Goal: Task Accomplishment & Management: Manage account settings

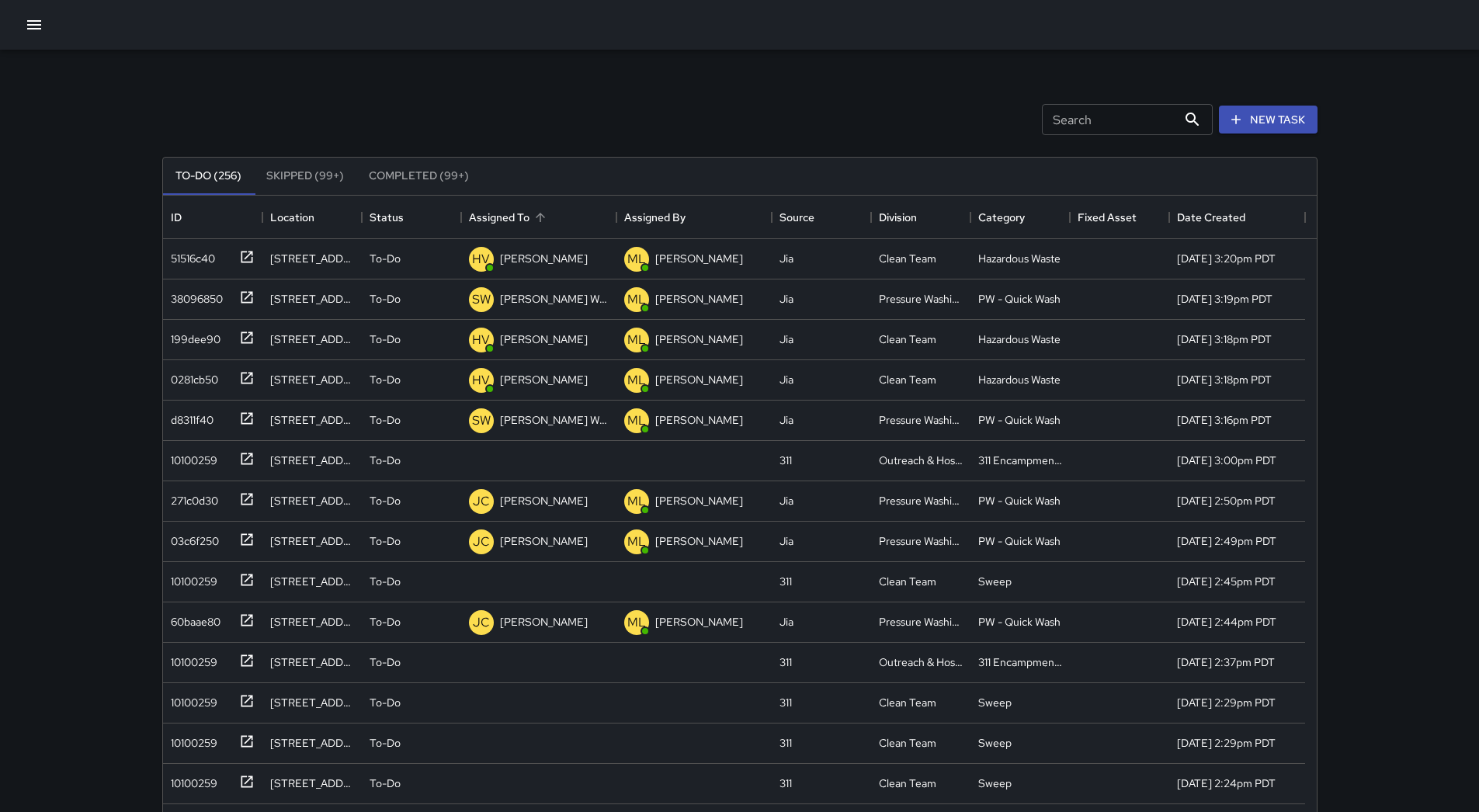
scroll to position [646, 1142]
click at [553, 219] on div "Assigned To" at bounding box center [539, 218] width 140 height 44
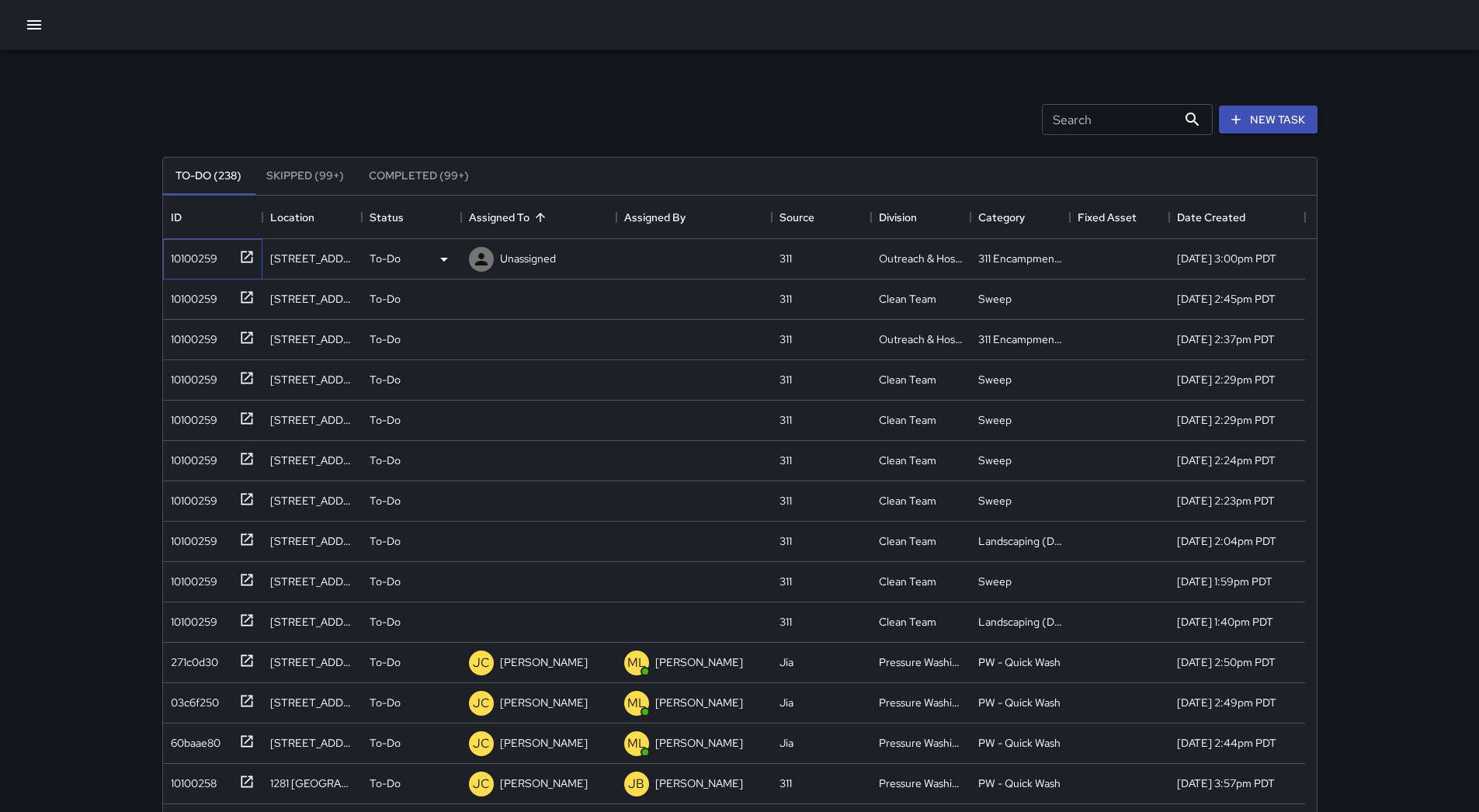
click at [192, 269] on div "10100259" at bounding box center [213, 259] width 100 height 41
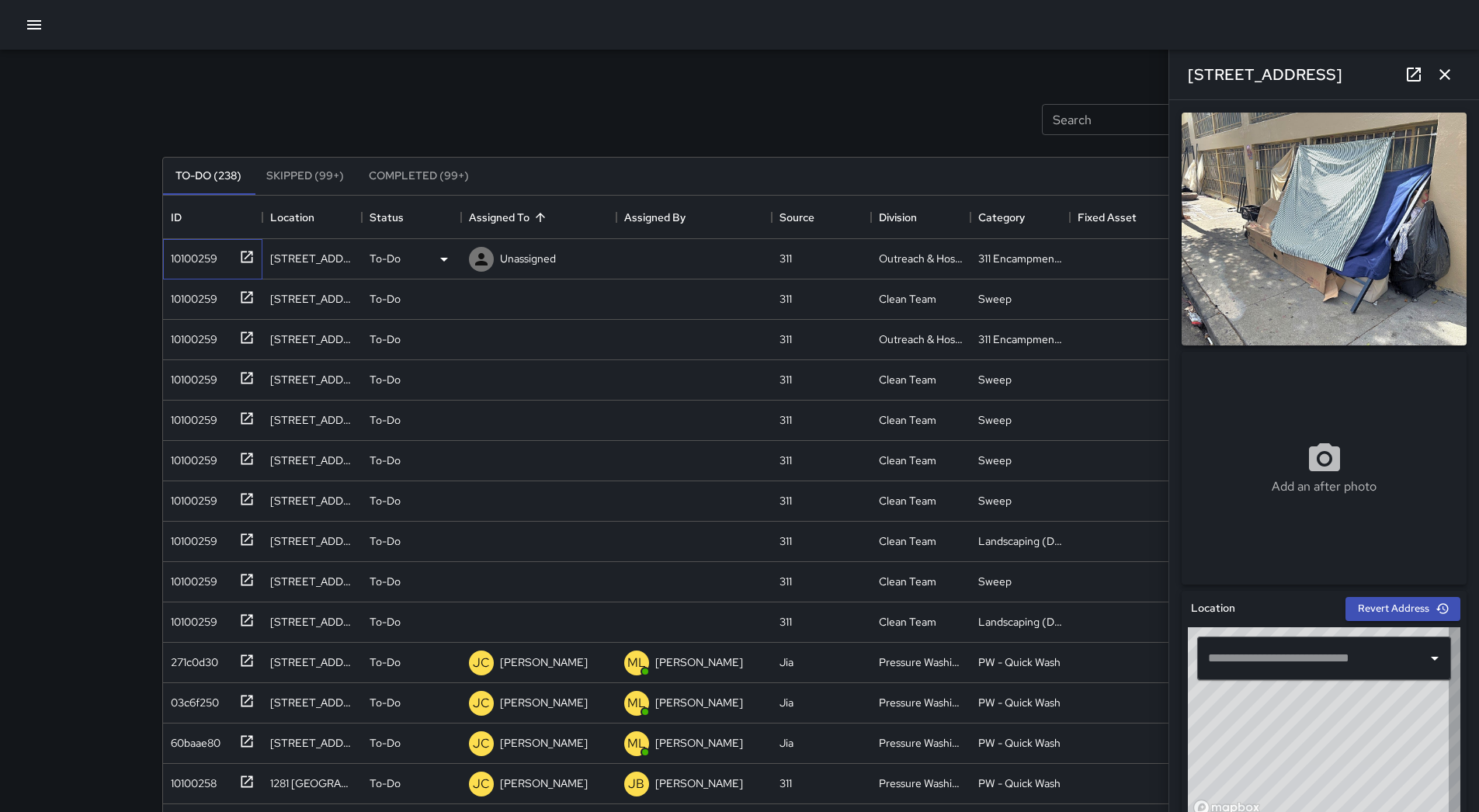
type input "**********"
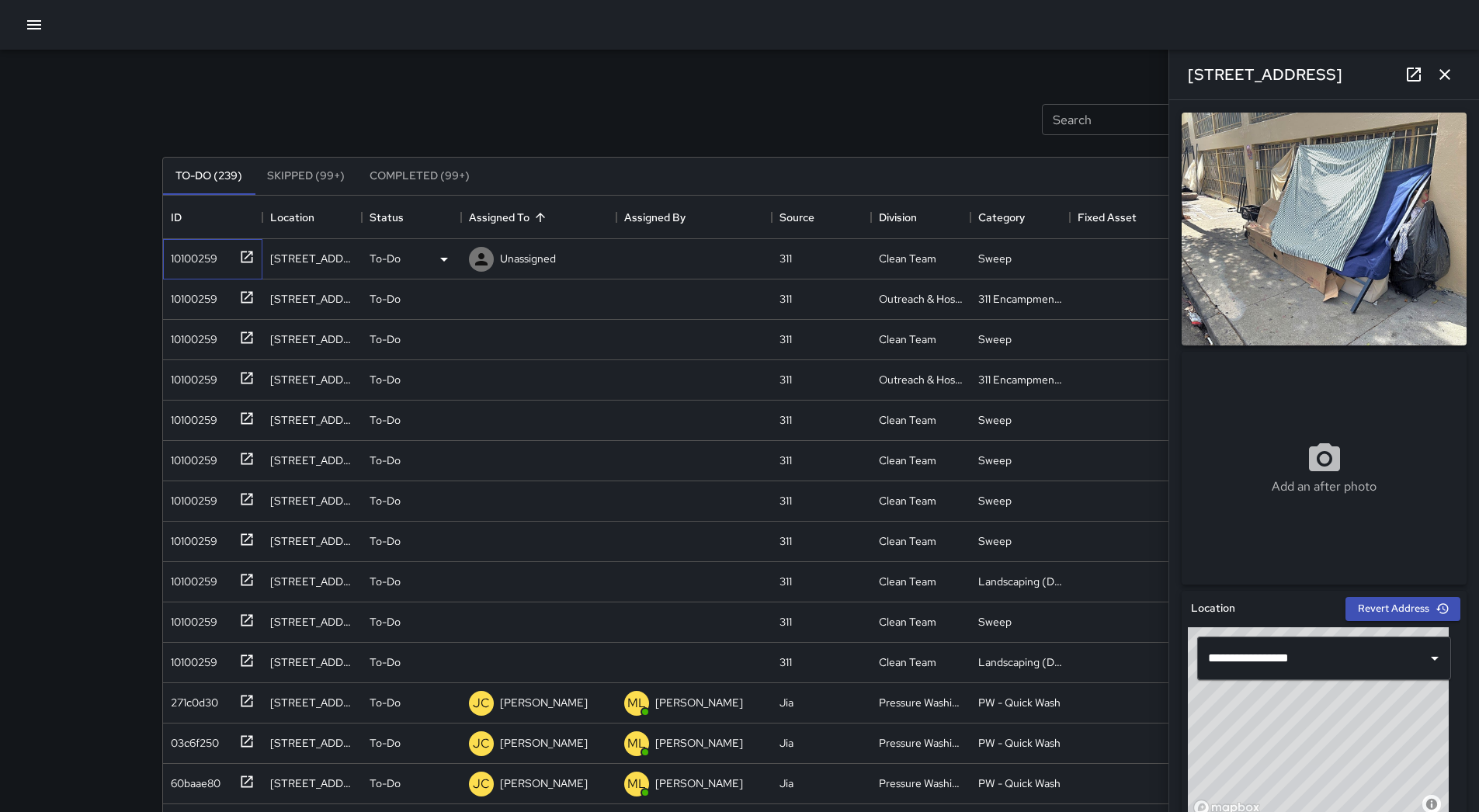
click at [214, 257] on div "10100259" at bounding box center [191, 256] width 53 height 22
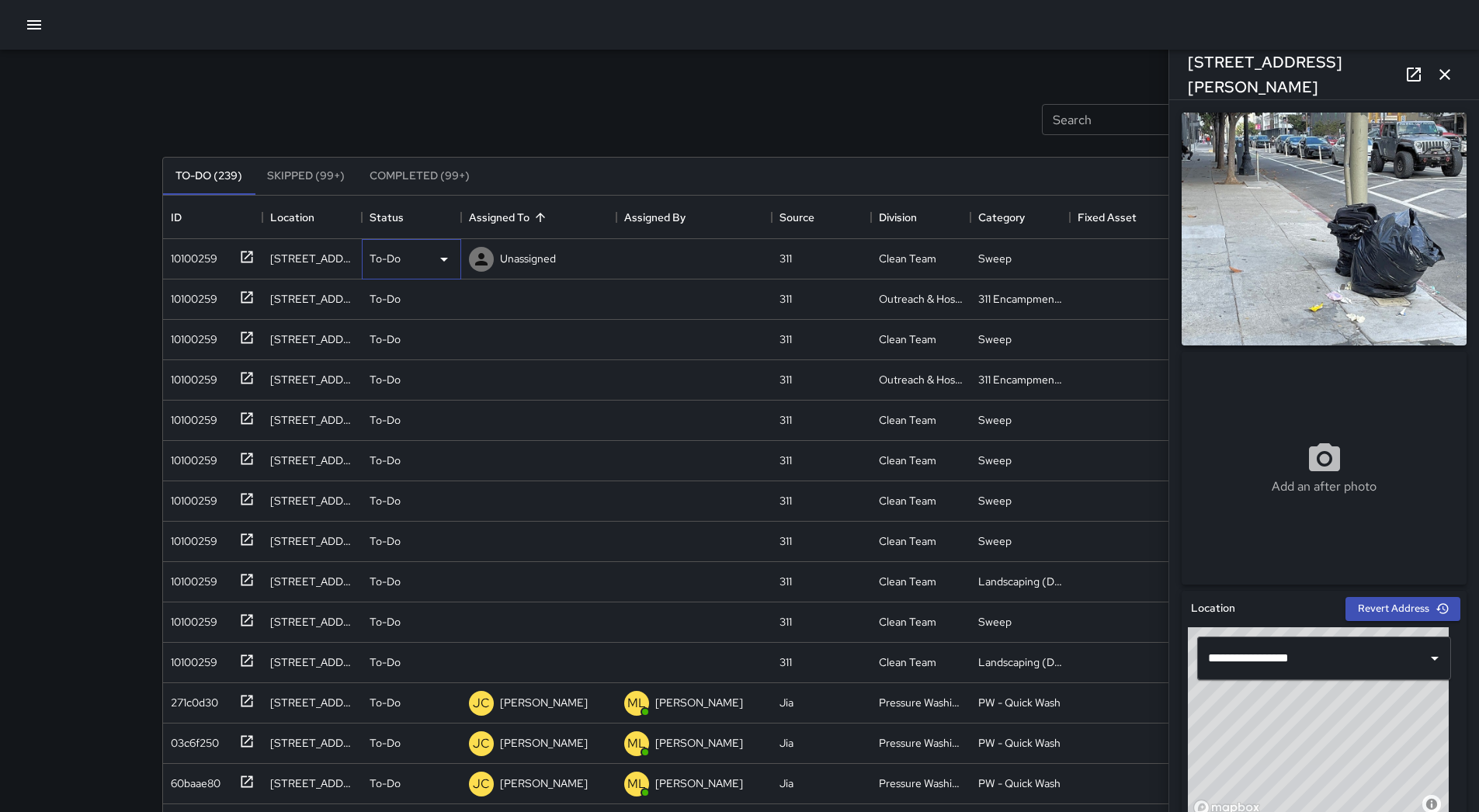
click at [446, 253] on icon at bounding box center [444, 259] width 19 height 19
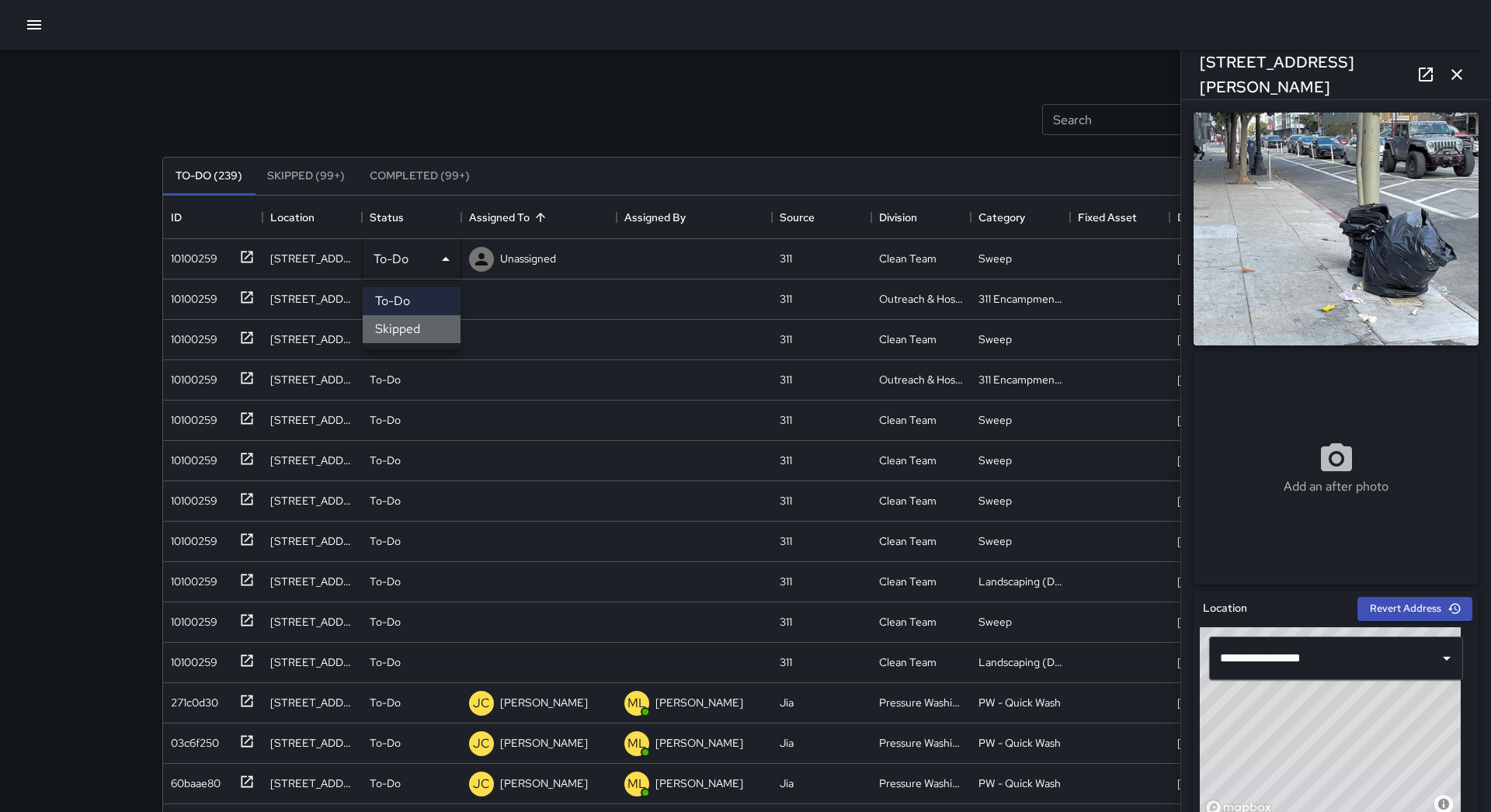
click at [420, 322] on li "Skipped" at bounding box center [411, 328] width 98 height 28
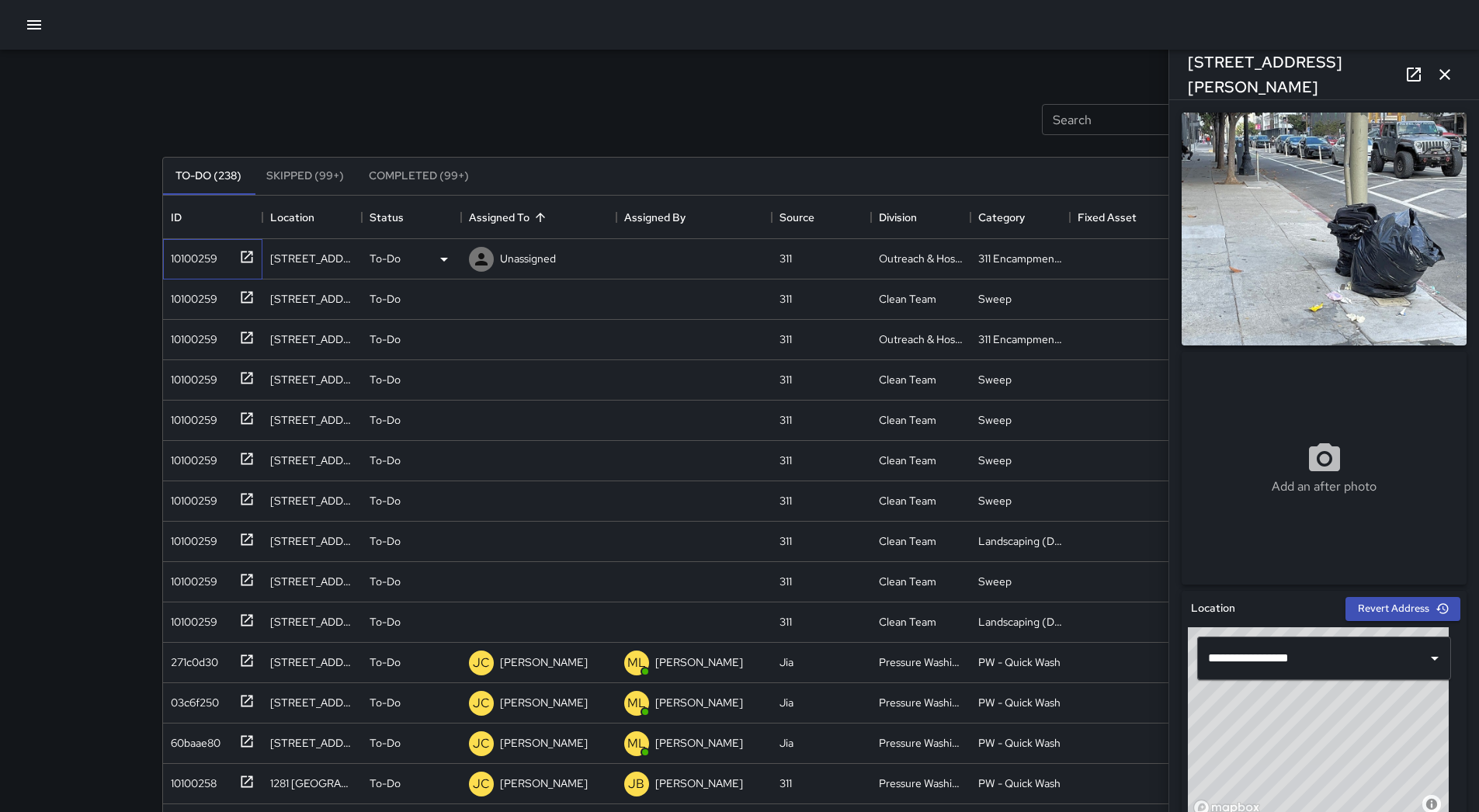
click at [212, 260] on div "10100259" at bounding box center [191, 256] width 53 height 22
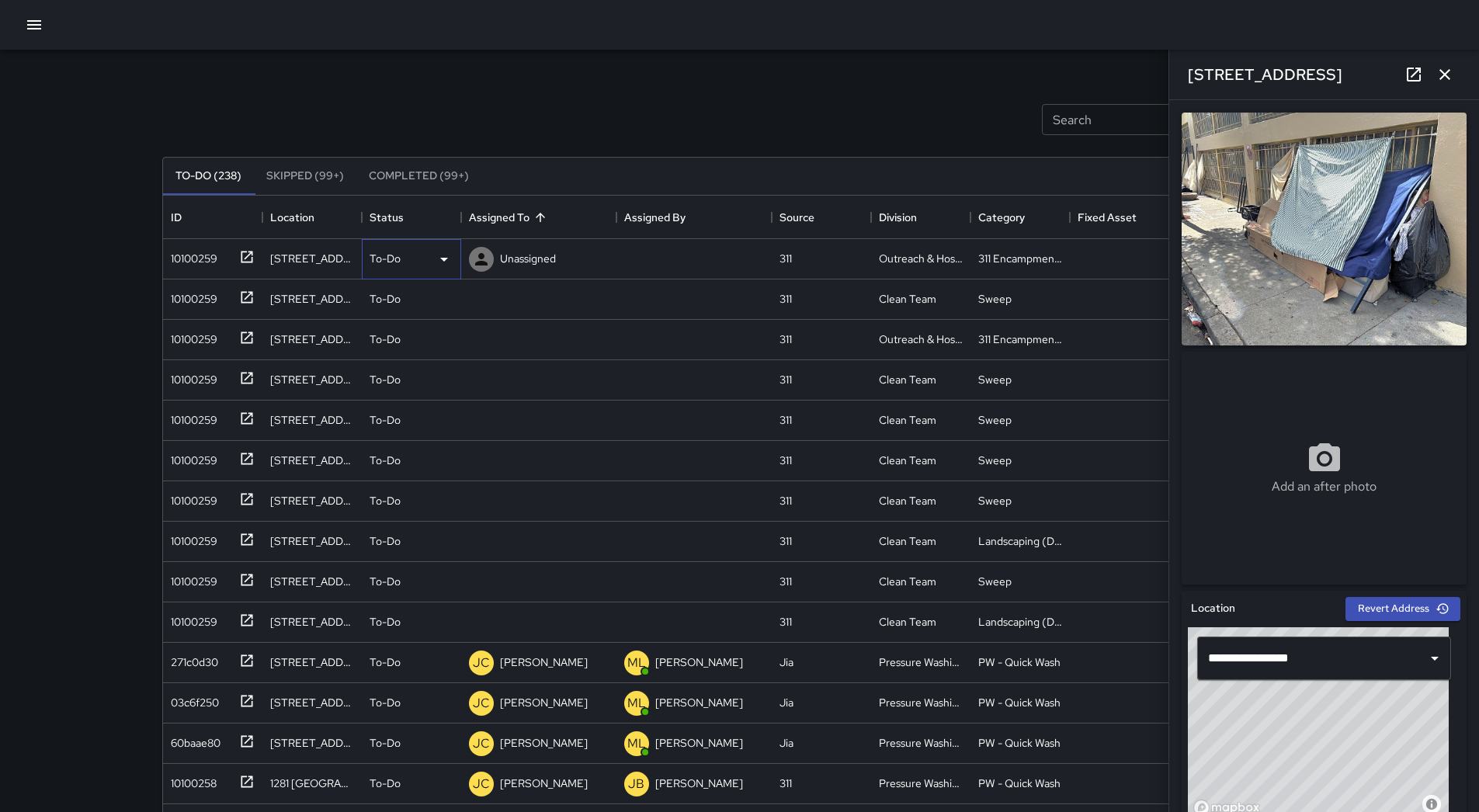
click at [440, 265] on icon at bounding box center [444, 259] width 19 height 19
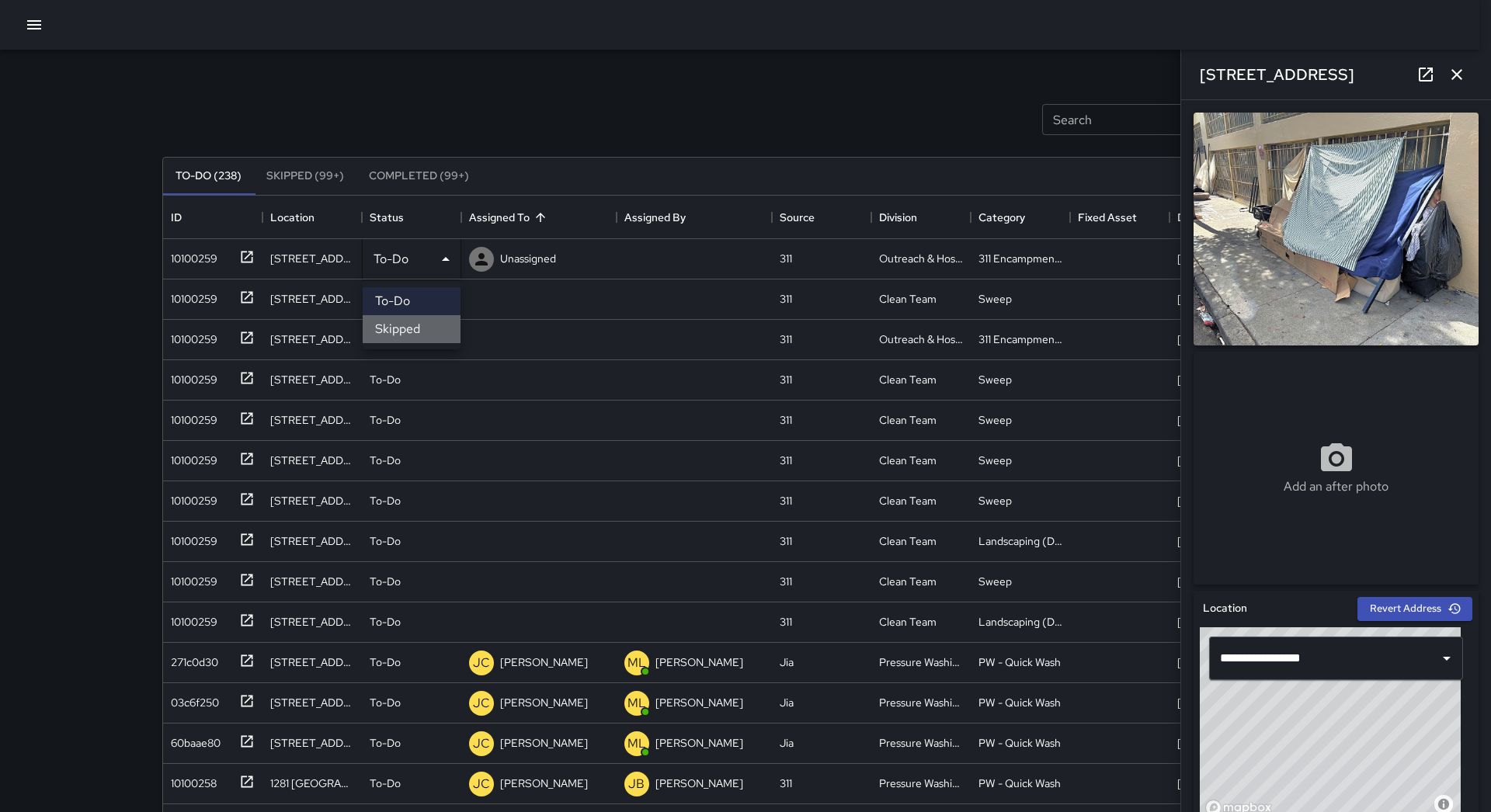
click at [420, 325] on li "Skipped" at bounding box center [411, 328] width 98 height 28
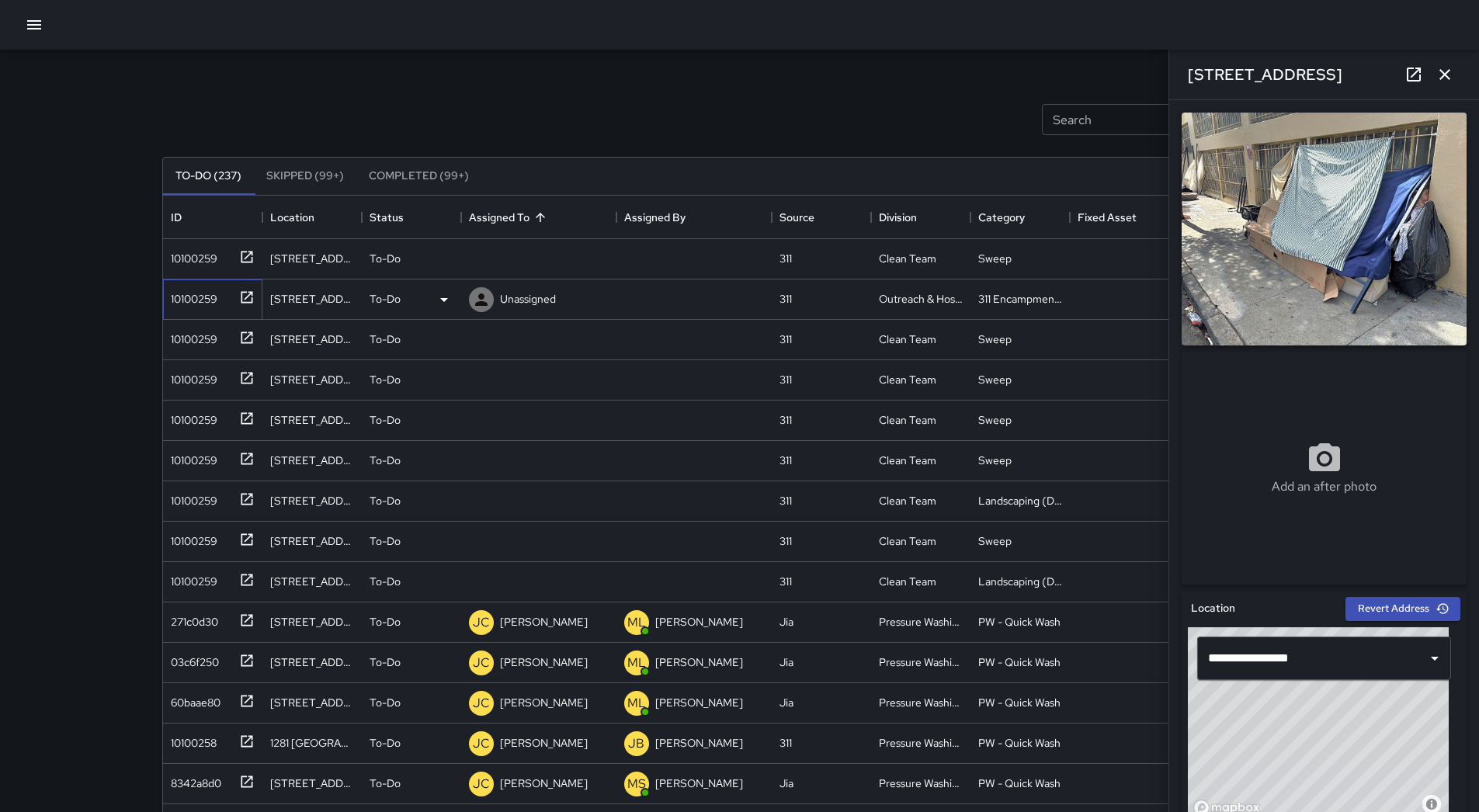
click at [186, 301] on div "10100259" at bounding box center [191, 296] width 53 height 22
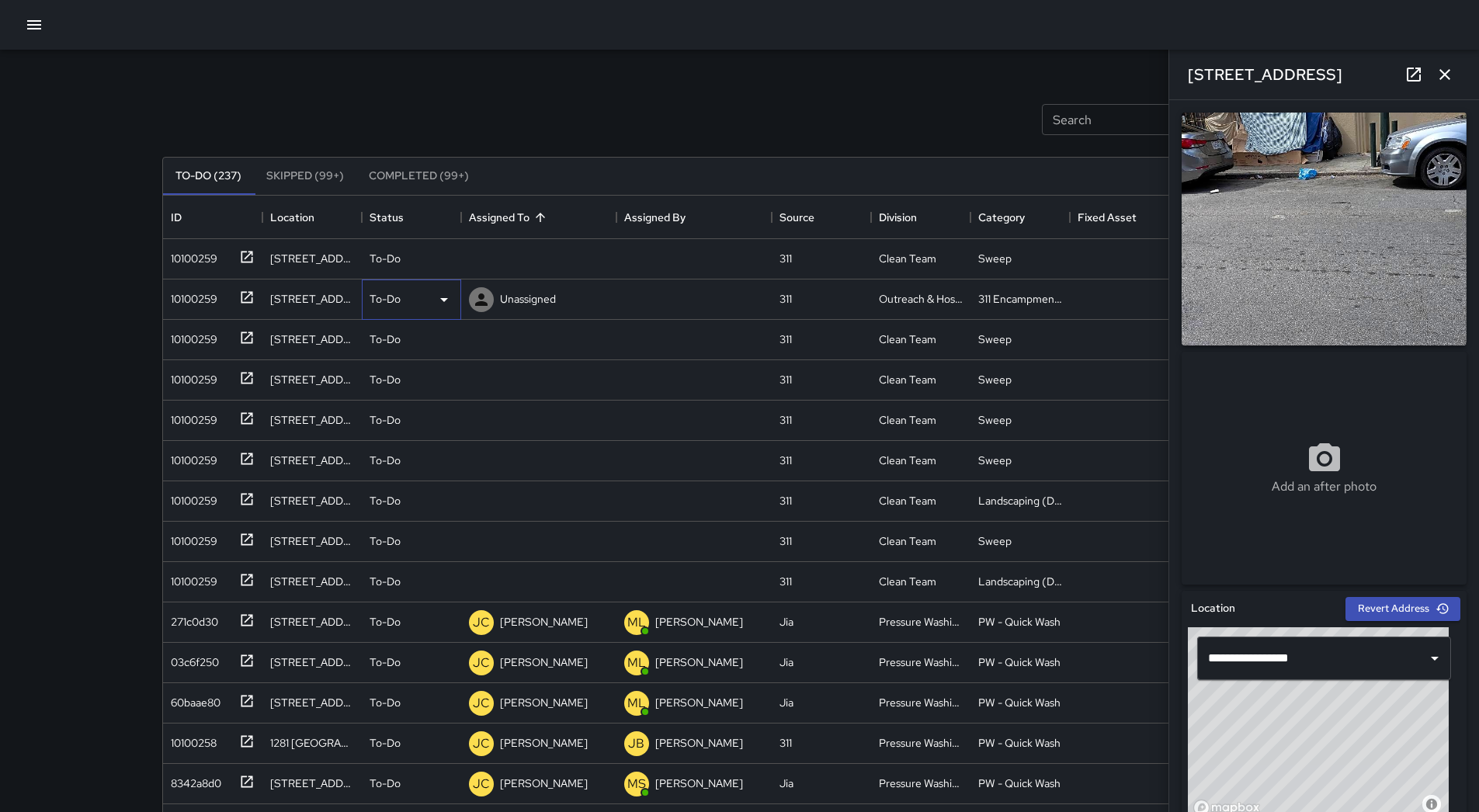
click at [436, 299] on icon at bounding box center [444, 300] width 19 height 19
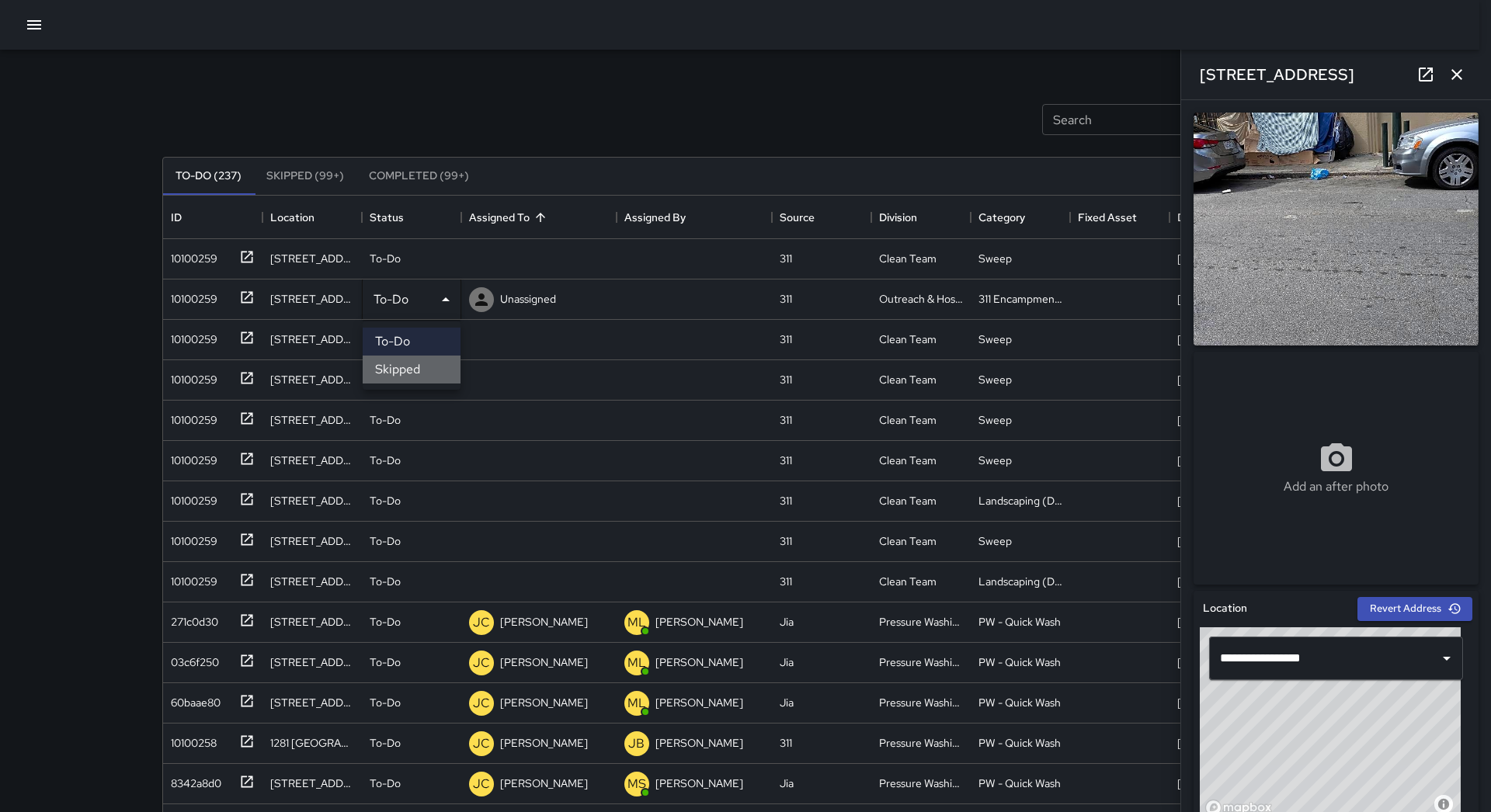
click at [409, 372] on li "Skipped" at bounding box center [411, 369] width 98 height 28
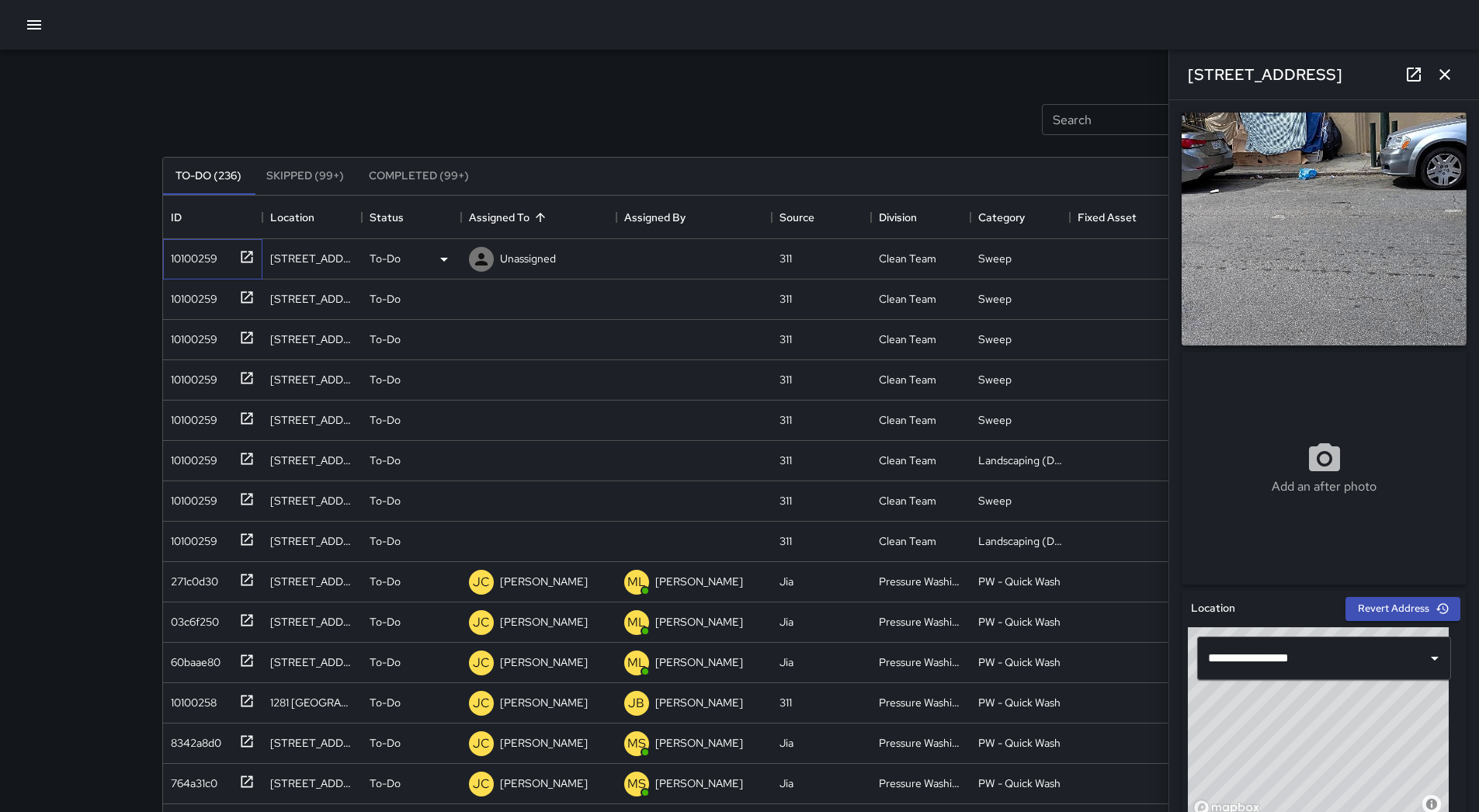
click at [211, 267] on div "10100259" at bounding box center [209, 256] width 90 height 25
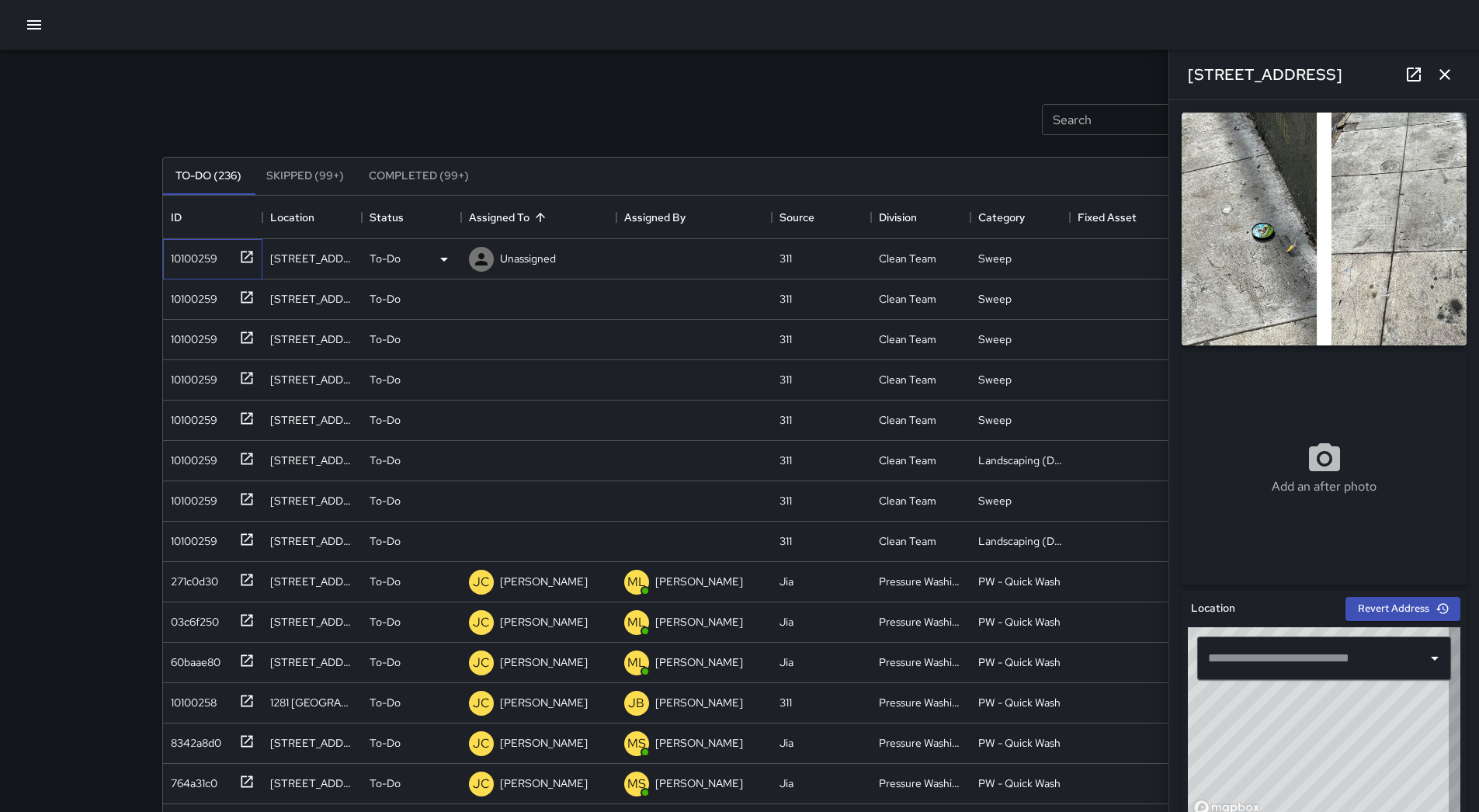
type input "**********"
drag, startPoint x: 1447, startPoint y: 69, endPoint x: 1341, endPoint y: 77, distance: 106.3
click at [1447, 70] on icon "button" at bounding box center [1444, 74] width 19 height 19
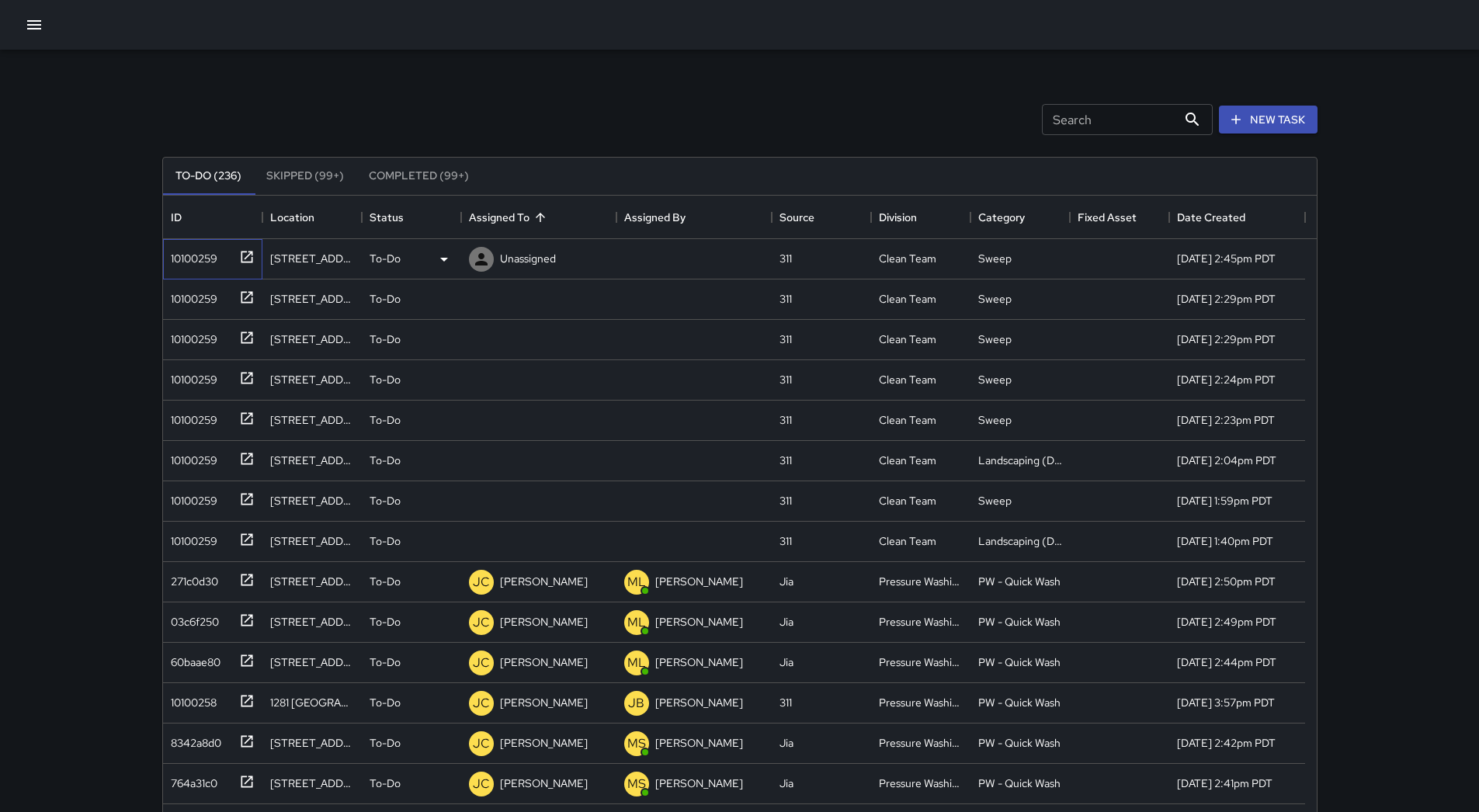
click at [214, 253] on div "10100259" at bounding box center [191, 256] width 53 height 22
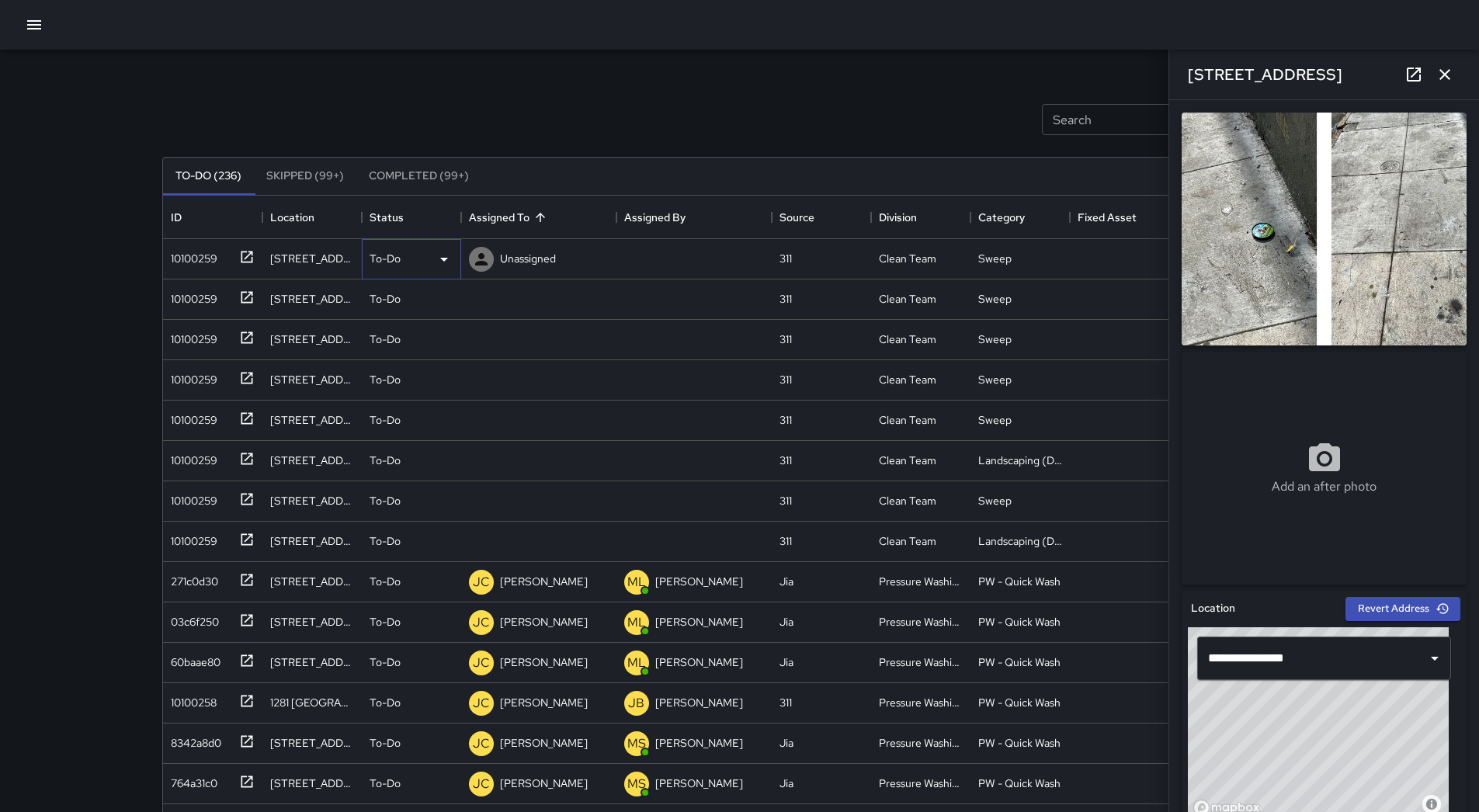
click at [433, 255] on div "To-Do" at bounding box center [411, 259] width 84 height 19
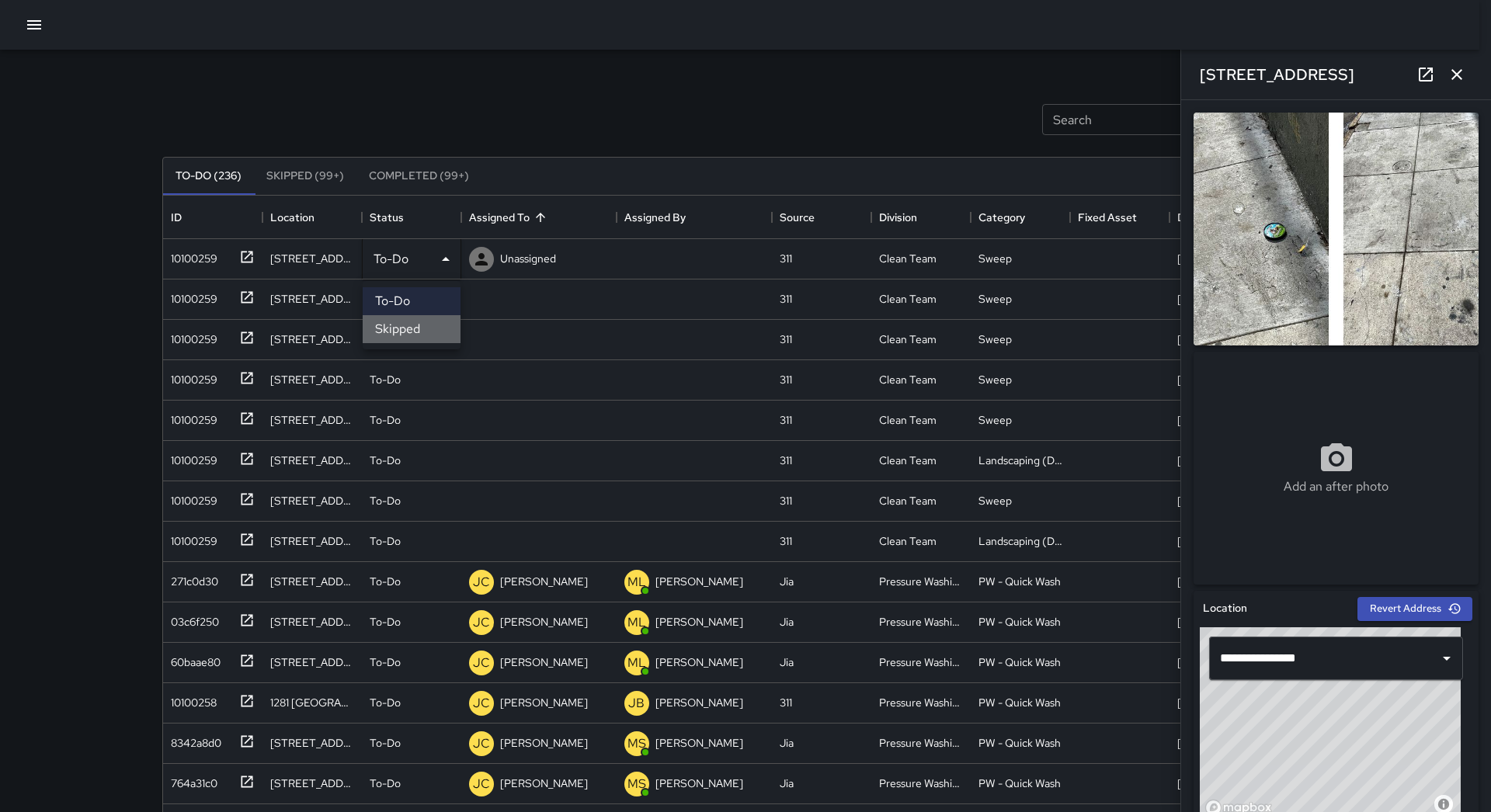
click at [426, 320] on li "Skipped" at bounding box center [411, 328] width 98 height 28
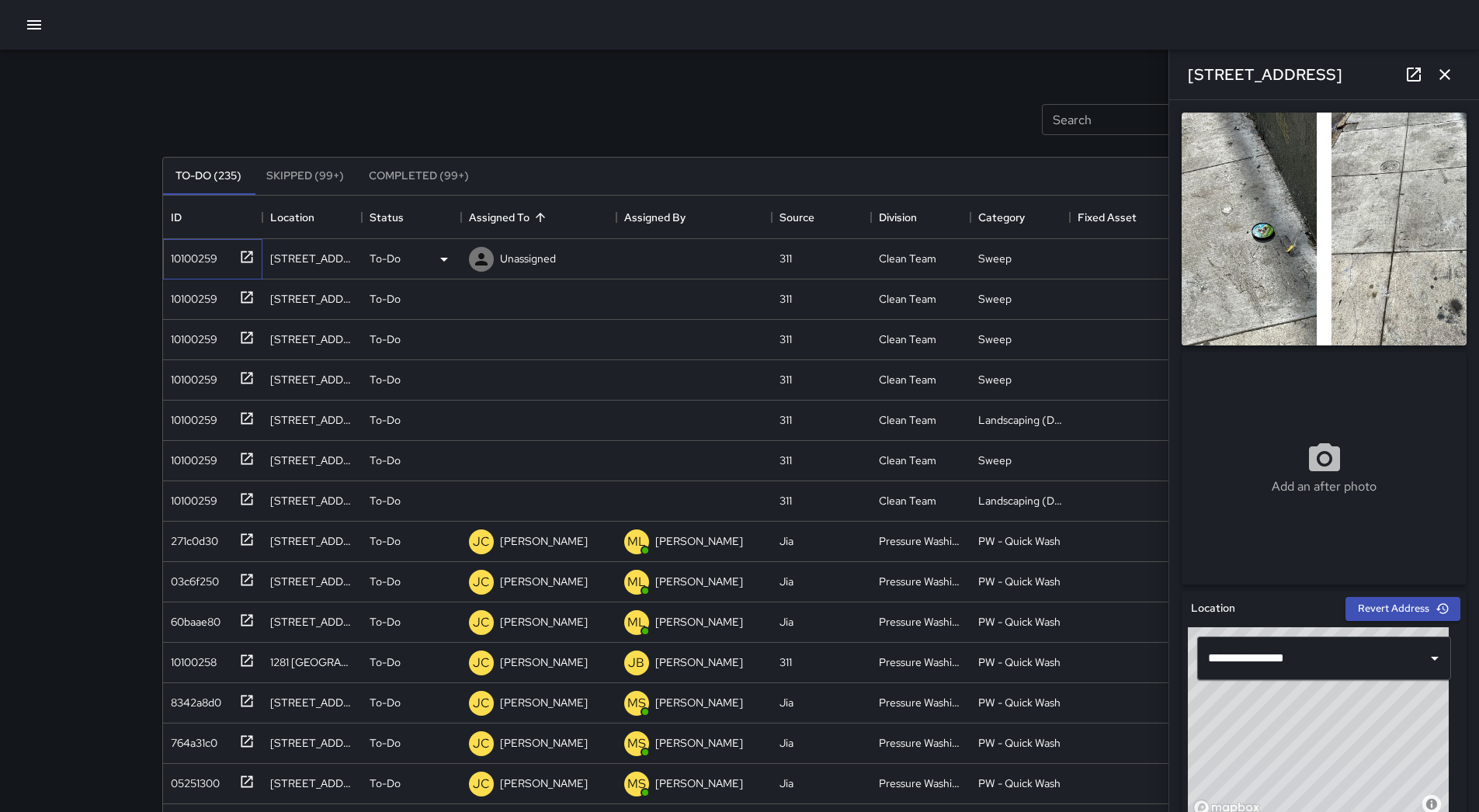
click at [237, 273] on div "10100259" at bounding box center [213, 259] width 100 height 41
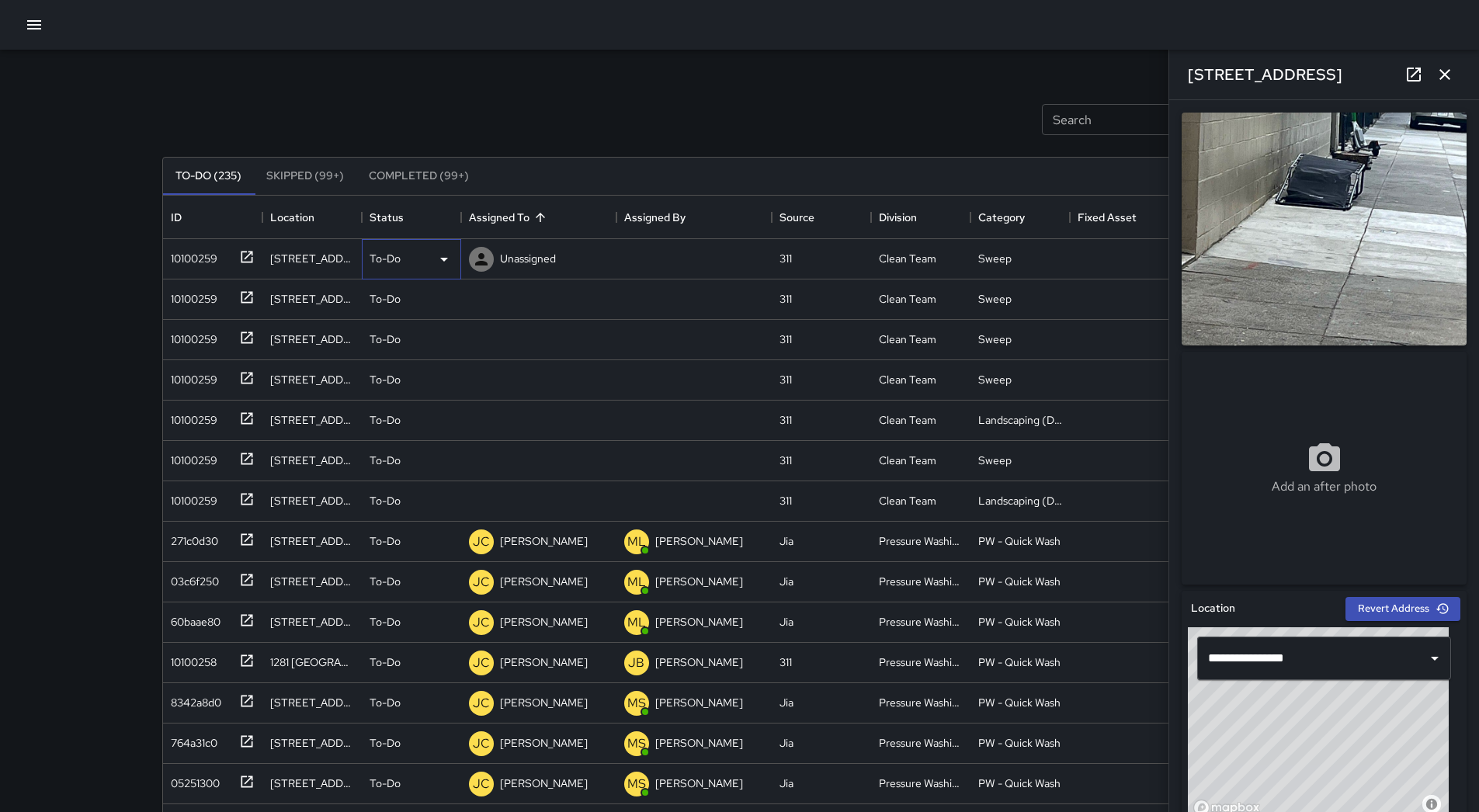
click at [420, 259] on div "To-Do" at bounding box center [411, 259] width 84 height 19
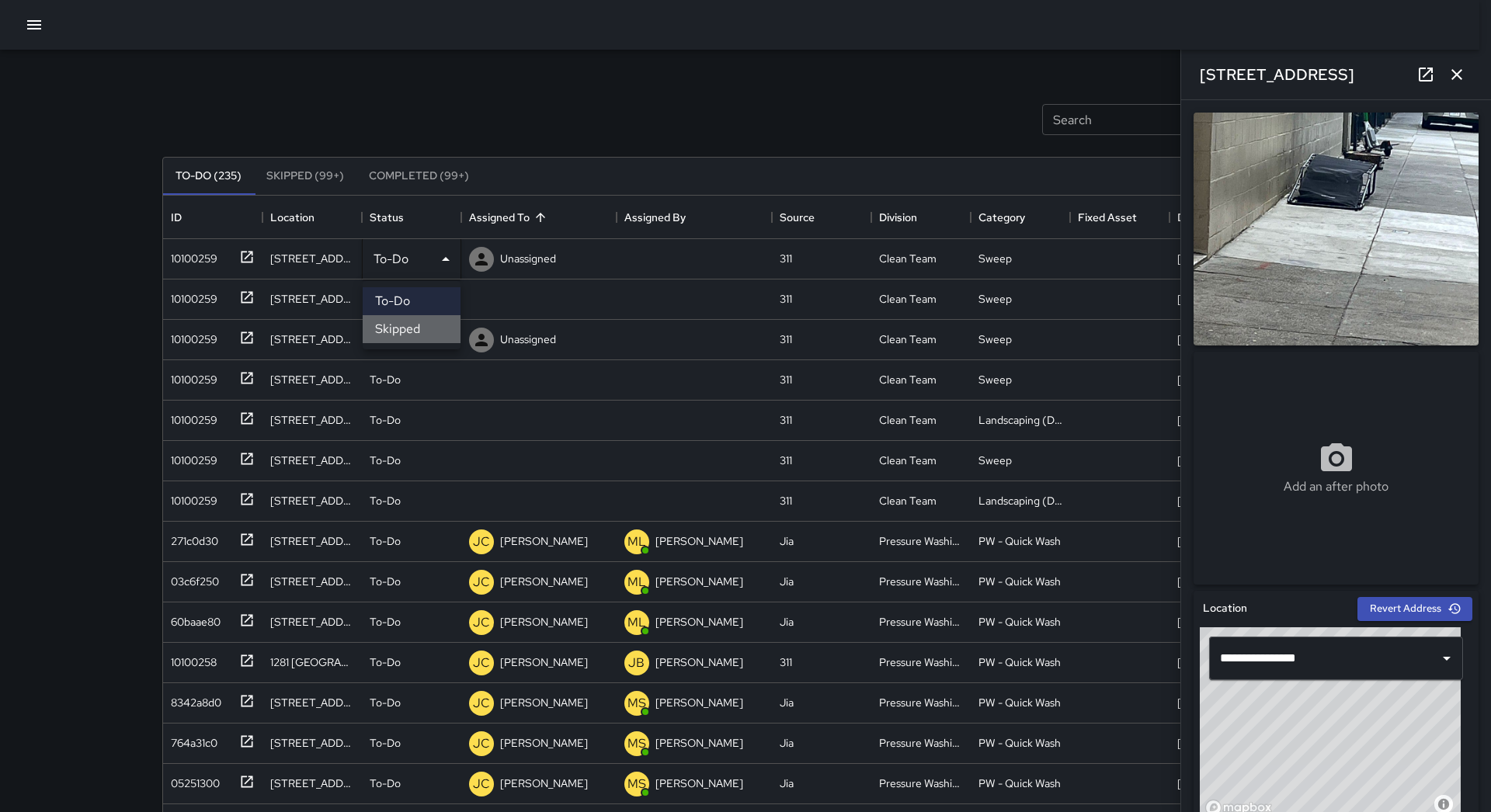
drag, startPoint x: 425, startPoint y: 318, endPoint x: 271, endPoint y: 292, distance: 156.2
click at [424, 318] on li "Skipped" at bounding box center [411, 328] width 98 height 28
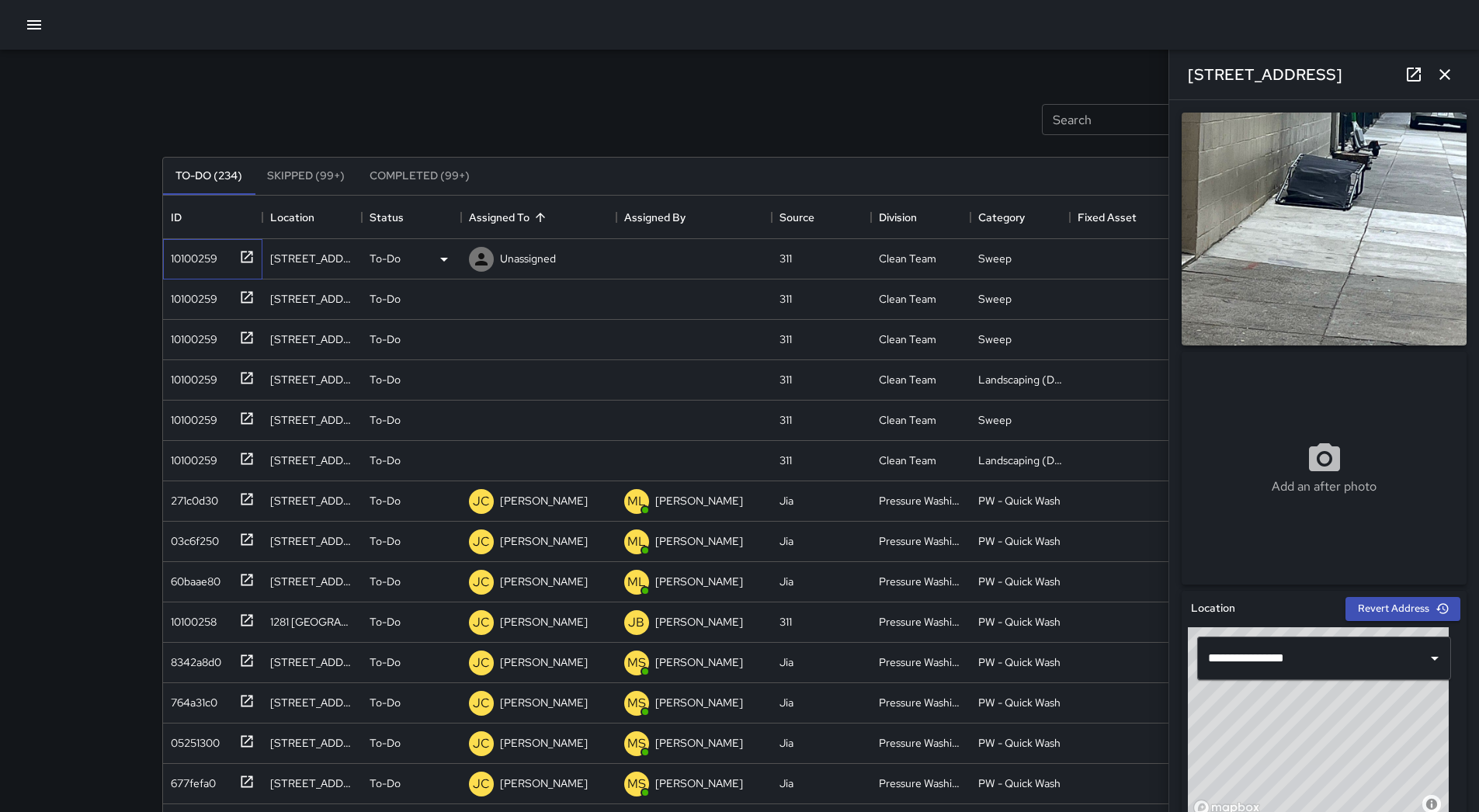
click at [181, 263] on div "10100259" at bounding box center [191, 256] width 53 height 22
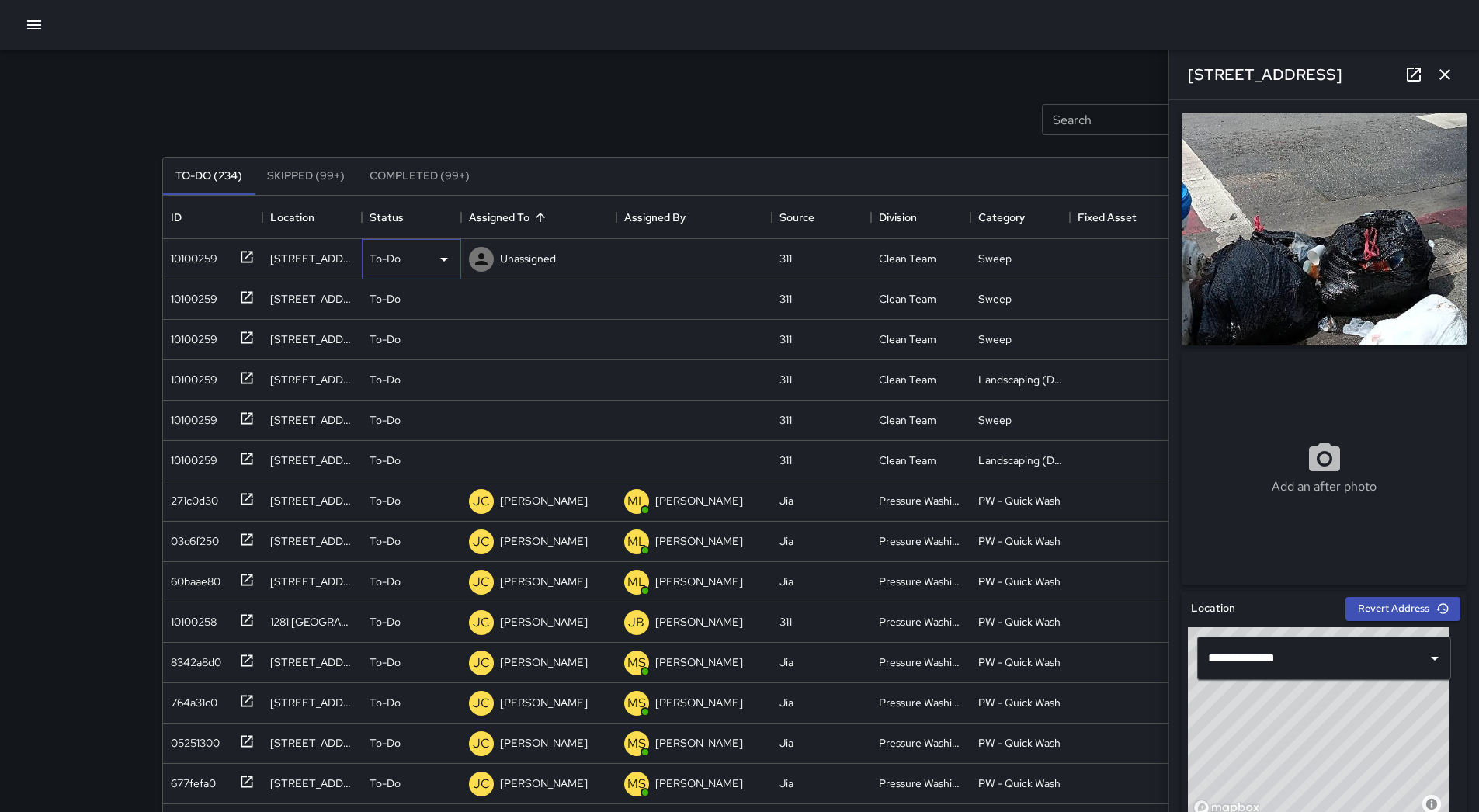
click at [432, 255] on div "To-Do" at bounding box center [411, 259] width 84 height 19
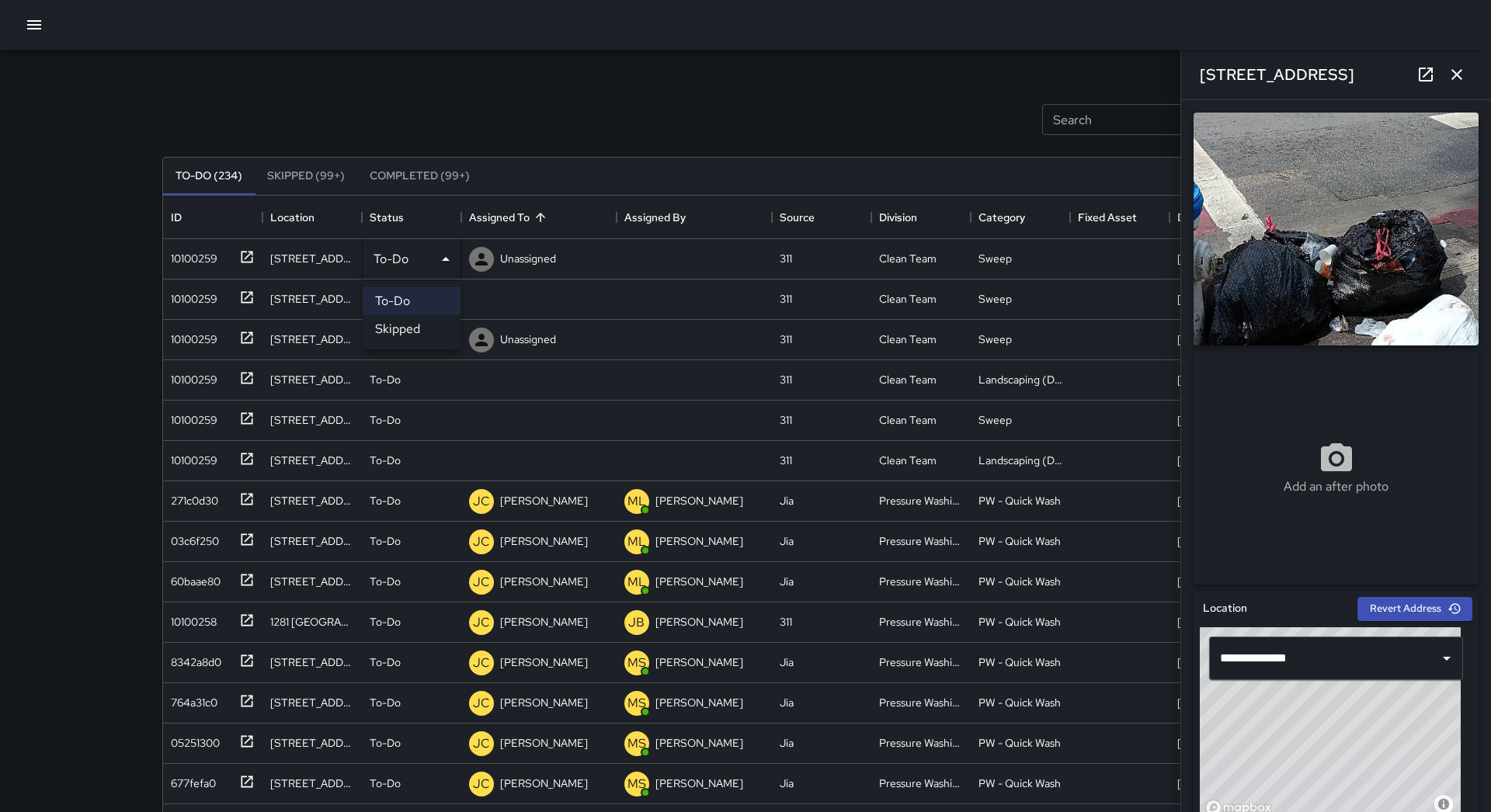
drag, startPoint x: 403, startPoint y: 322, endPoint x: 333, endPoint y: 311, distance: 70.9
click at [401, 323] on li "Skipped" at bounding box center [411, 328] width 98 height 28
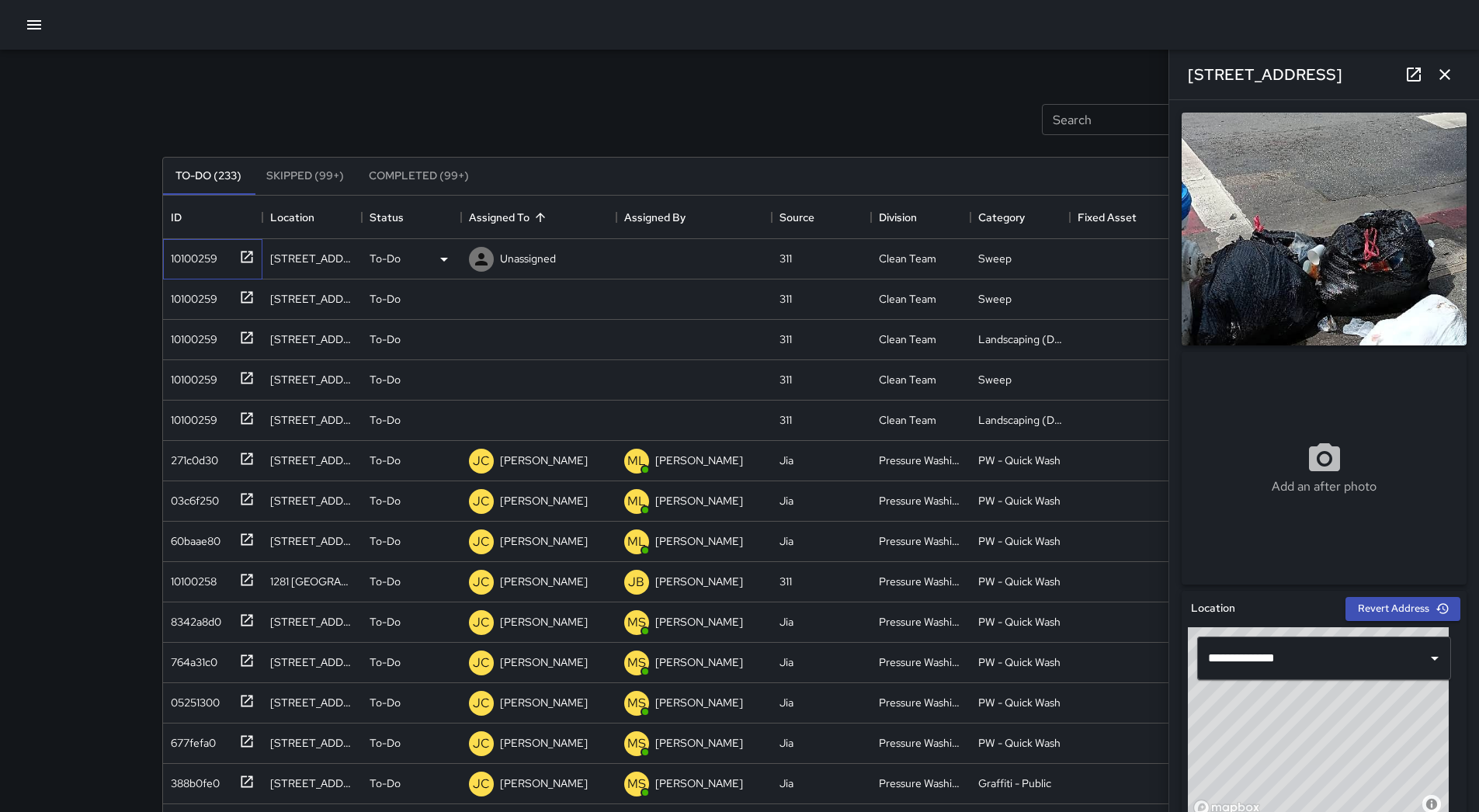
click at [207, 270] on div "10100259" at bounding box center [213, 259] width 100 height 41
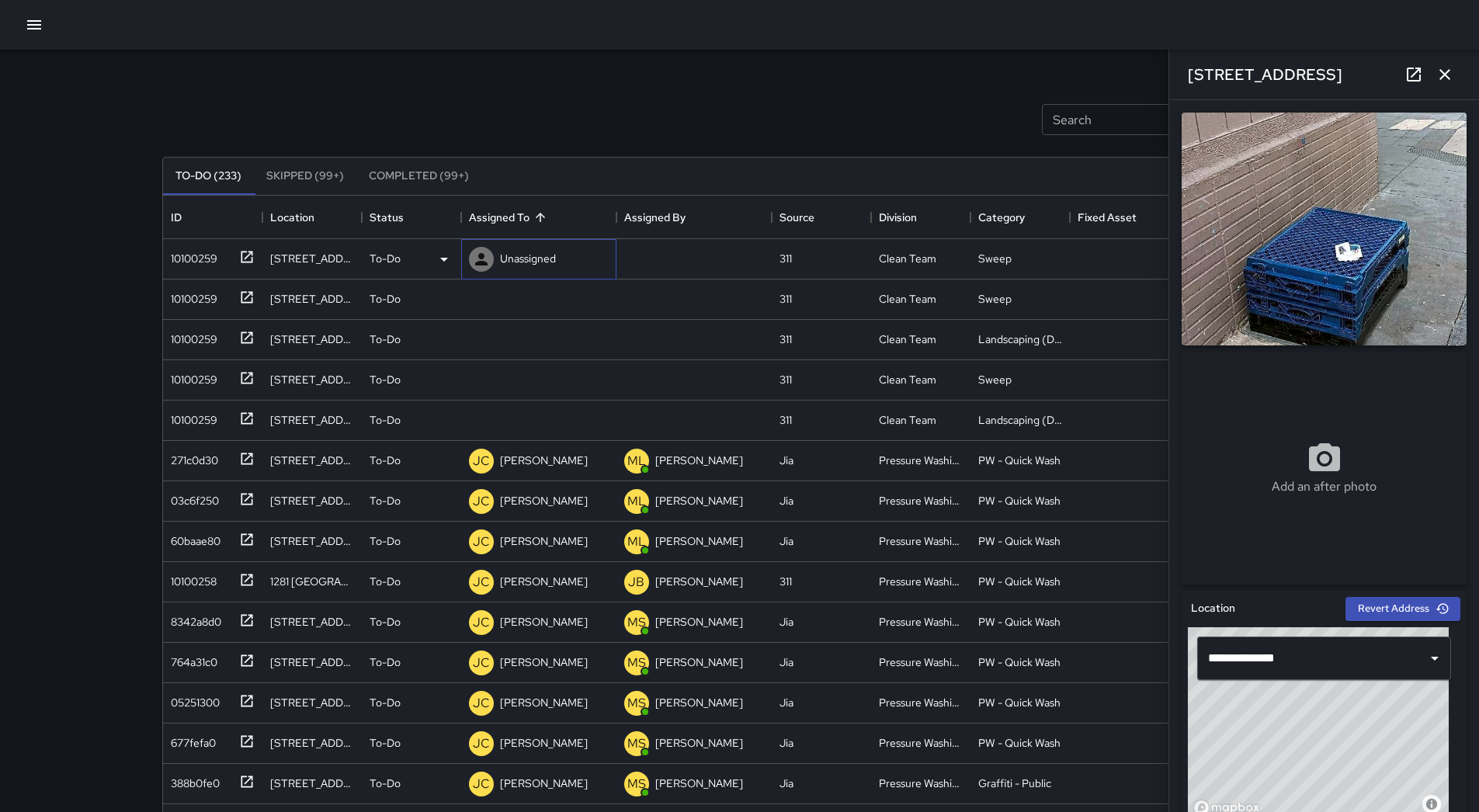
click at [463, 257] on div "Unassigned" at bounding box center [539, 259] width 155 height 41
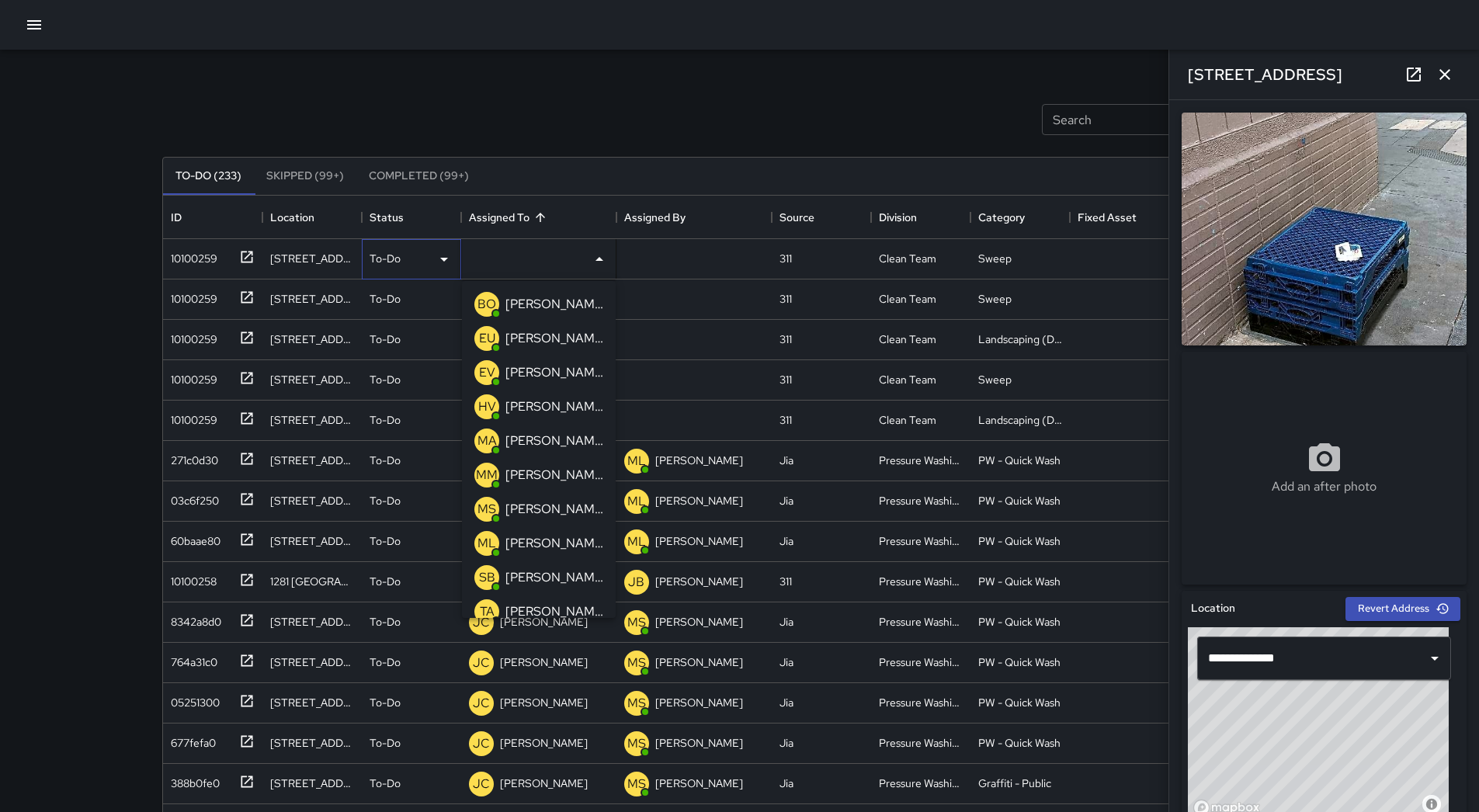
click at [430, 256] on div "To-Do" at bounding box center [411, 259] width 84 height 19
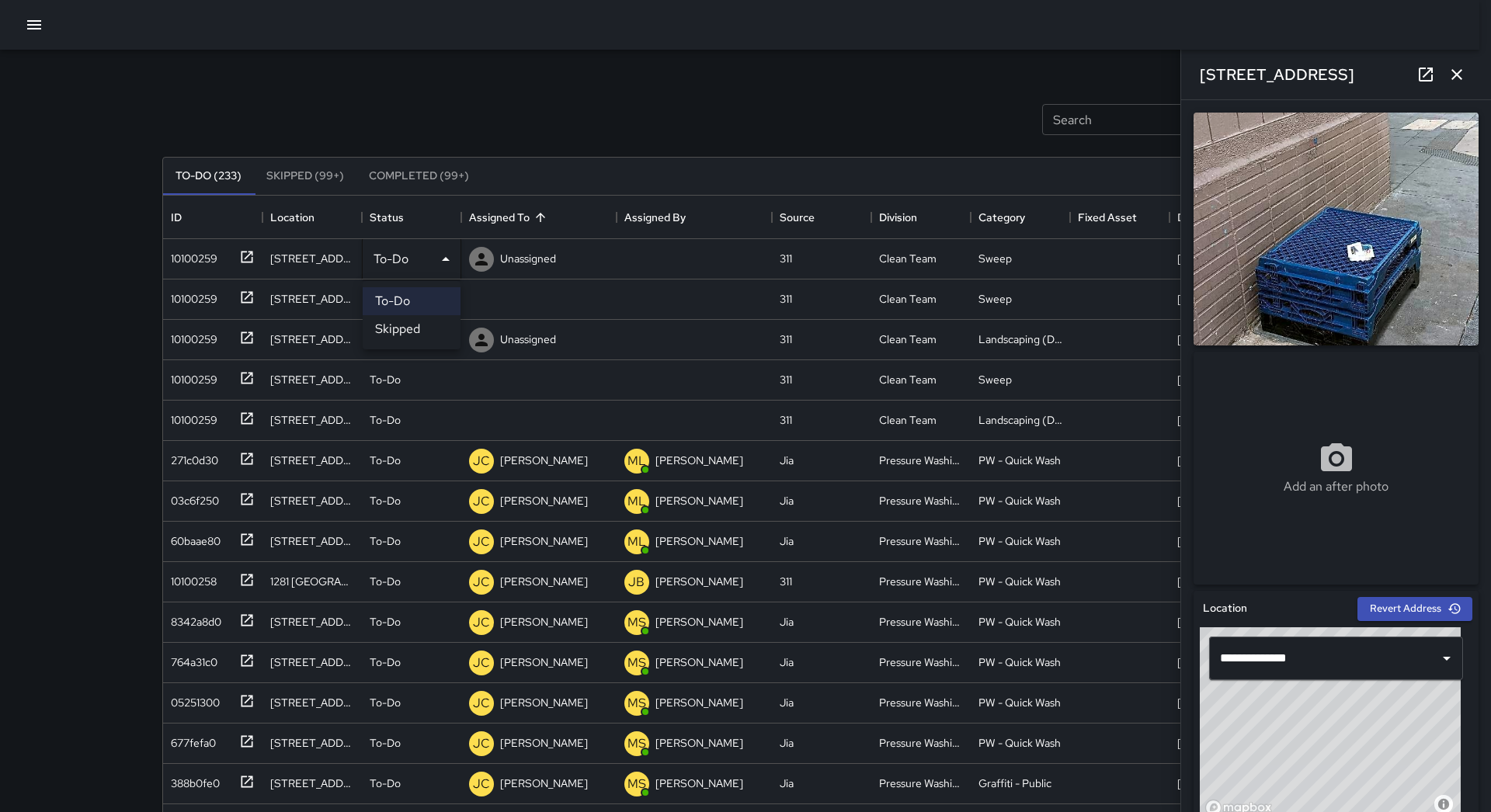
click at [425, 328] on li "Skipped" at bounding box center [411, 328] width 98 height 28
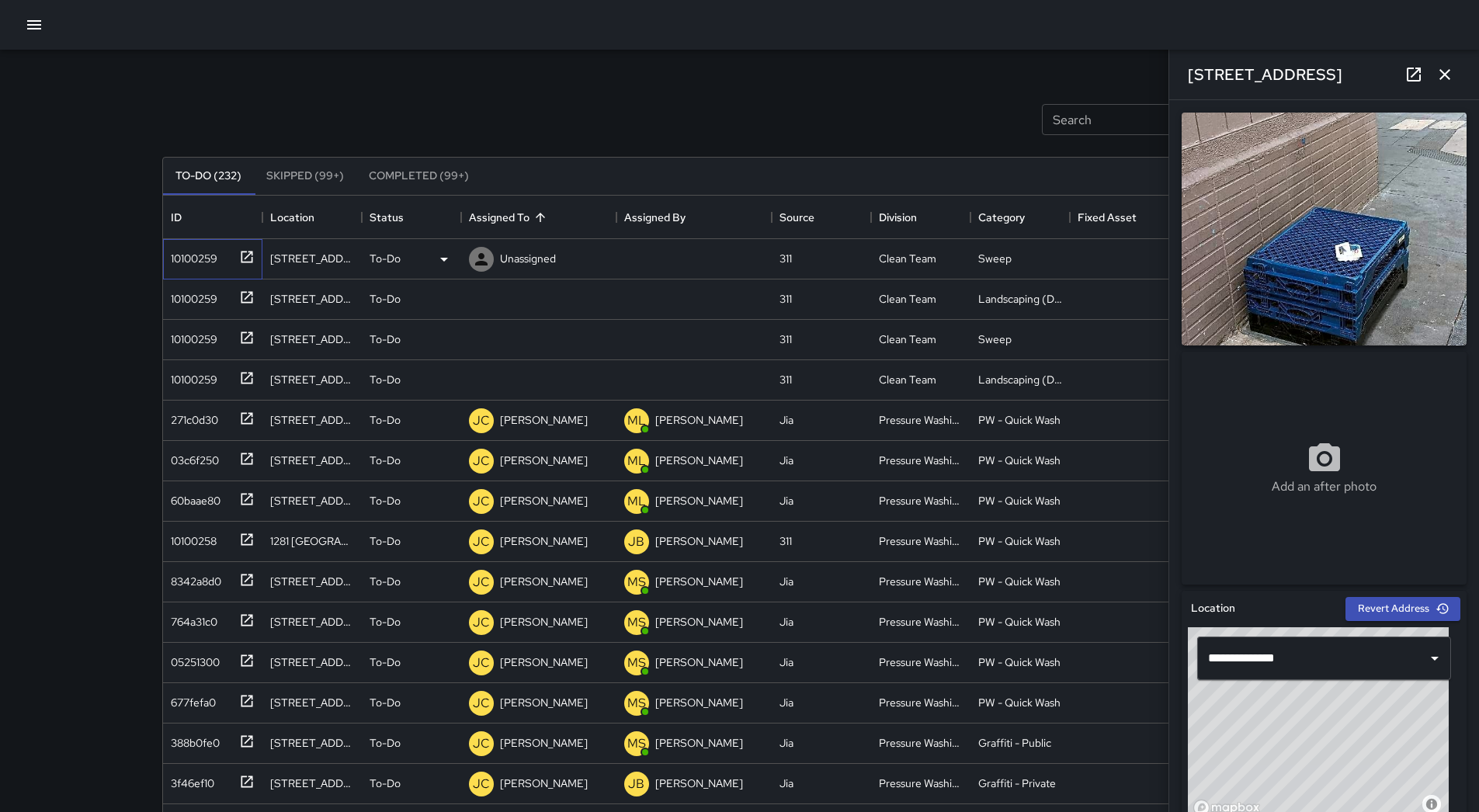
click at [192, 266] on div "10100259" at bounding box center [191, 256] width 53 height 22
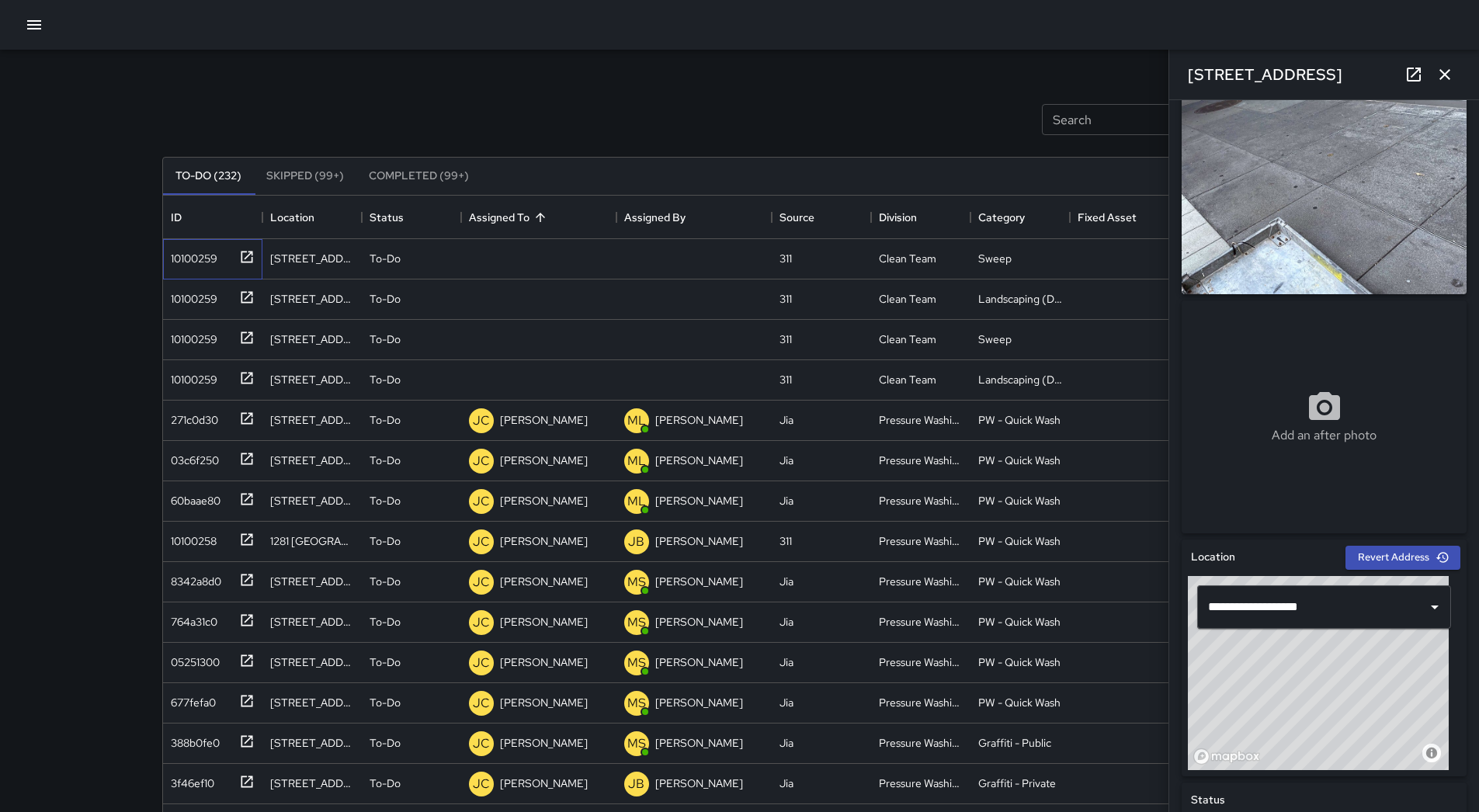
scroll to position [41, 0]
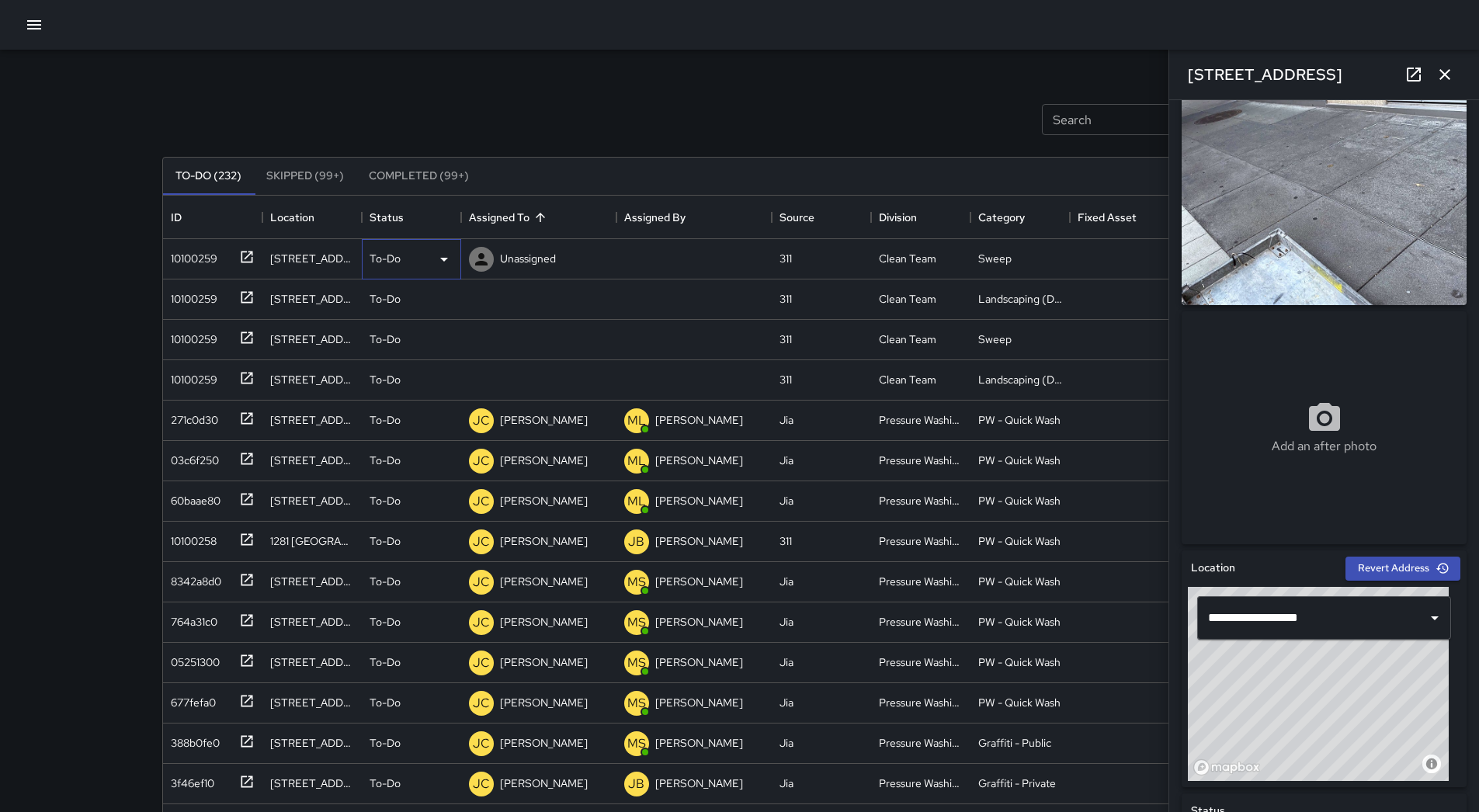
click at [438, 256] on icon at bounding box center [444, 259] width 19 height 19
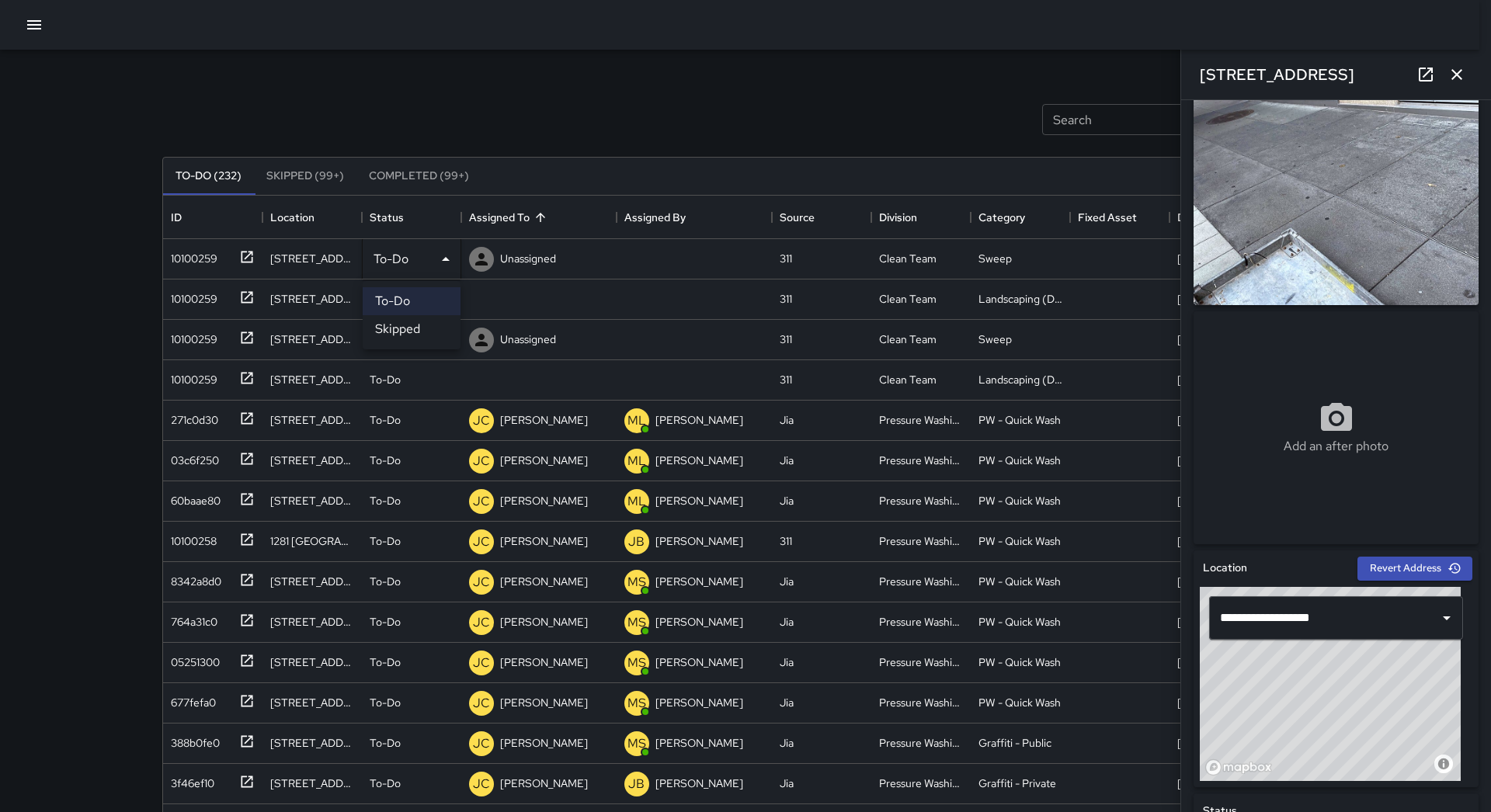
drag, startPoint x: 411, startPoint y: 333, endPoint x: 385, endPoint y: 331, distance: 26.1
click at [411, 333] on li "Skipped" at bounding box center [411, 328] width 98 height 28
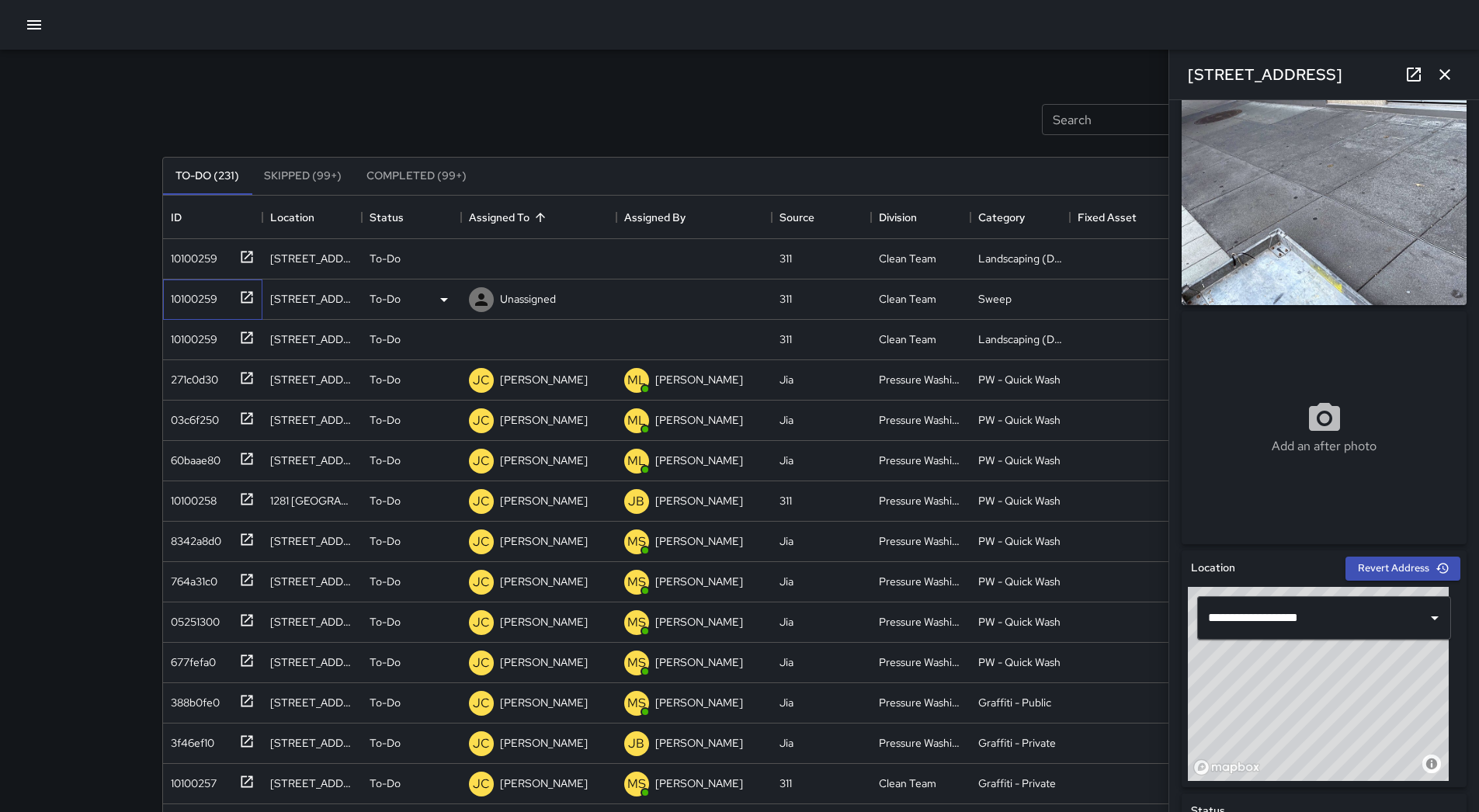
click at [169, 284] on div "10100259" at bounding box center [209, 296] width 90 height 25
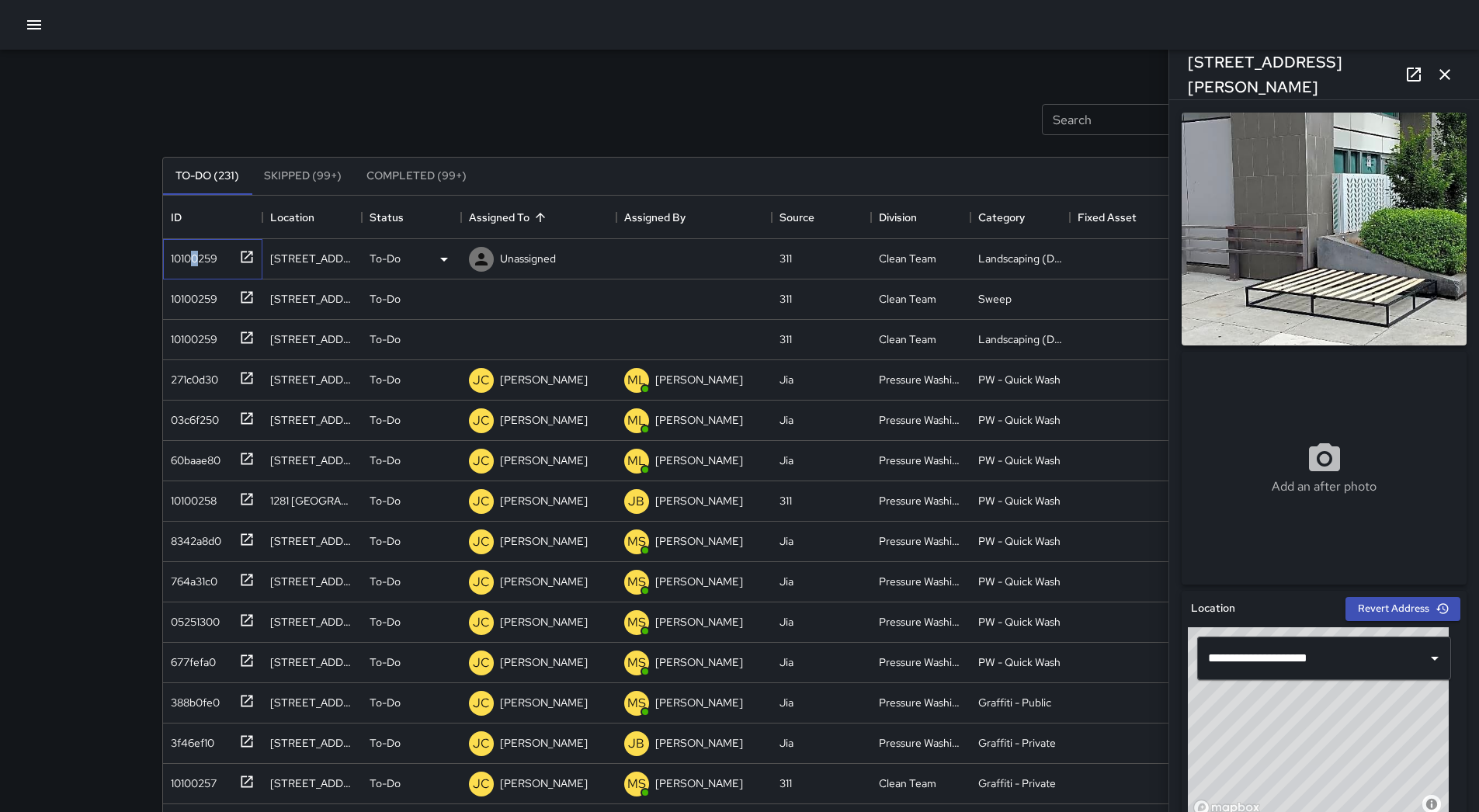
click at [195, 255] on div "10100259" at bounding box center [191, 256] width 53 height 22
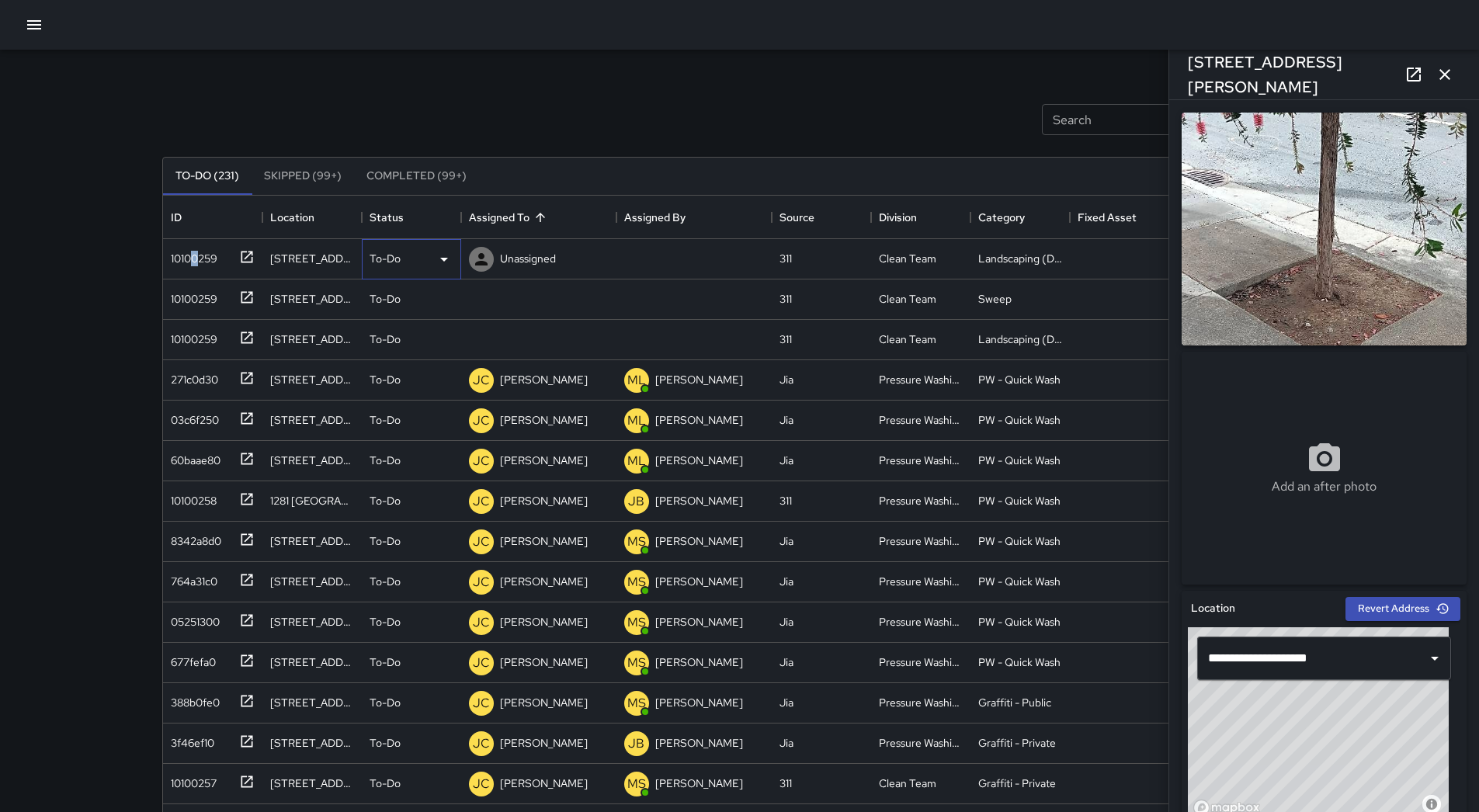
click at [440, 257] on icon at bounding box center [444, 259] width 19 height 19
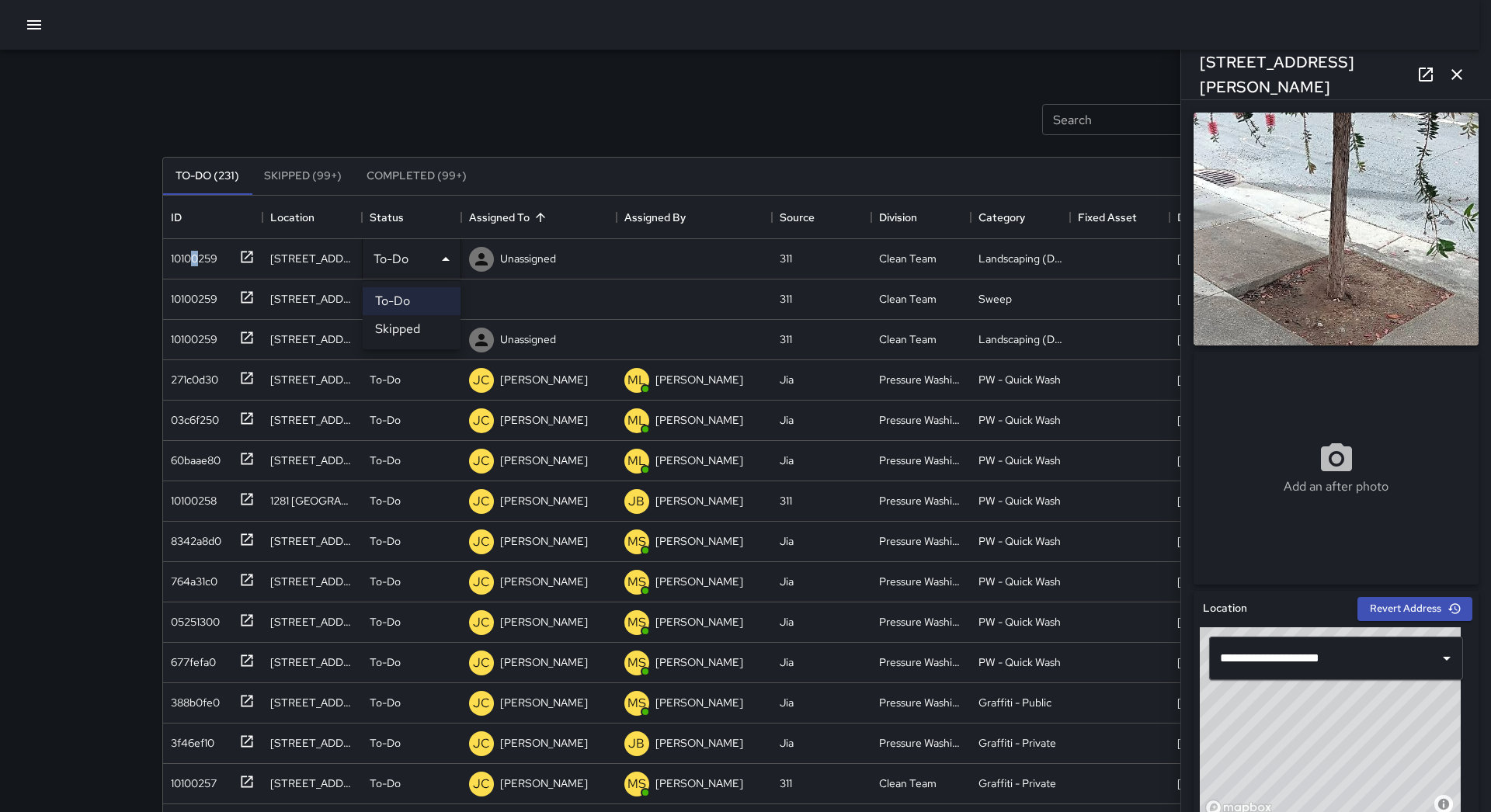
drag, startPoint x: 413, startPoint y: 328, endPoint x: 404, endPoint y: 329, distance: 9.1
click at [412, 329] on li "Skipped" at bounding box center [411, 328] width 98 height 28
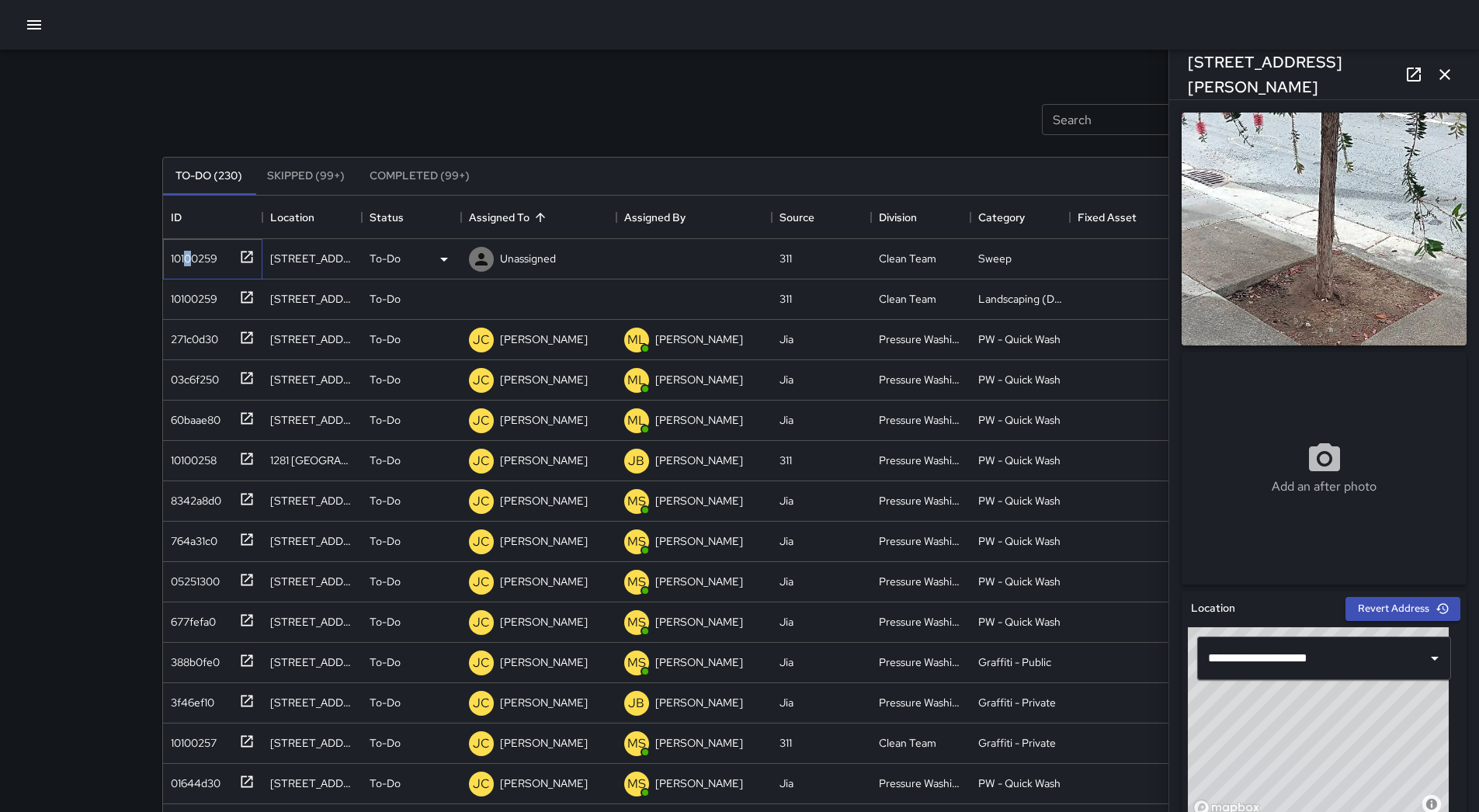
click at [189, 266] on div "10100259" at bounding box center [191, 256] width 53 height 22
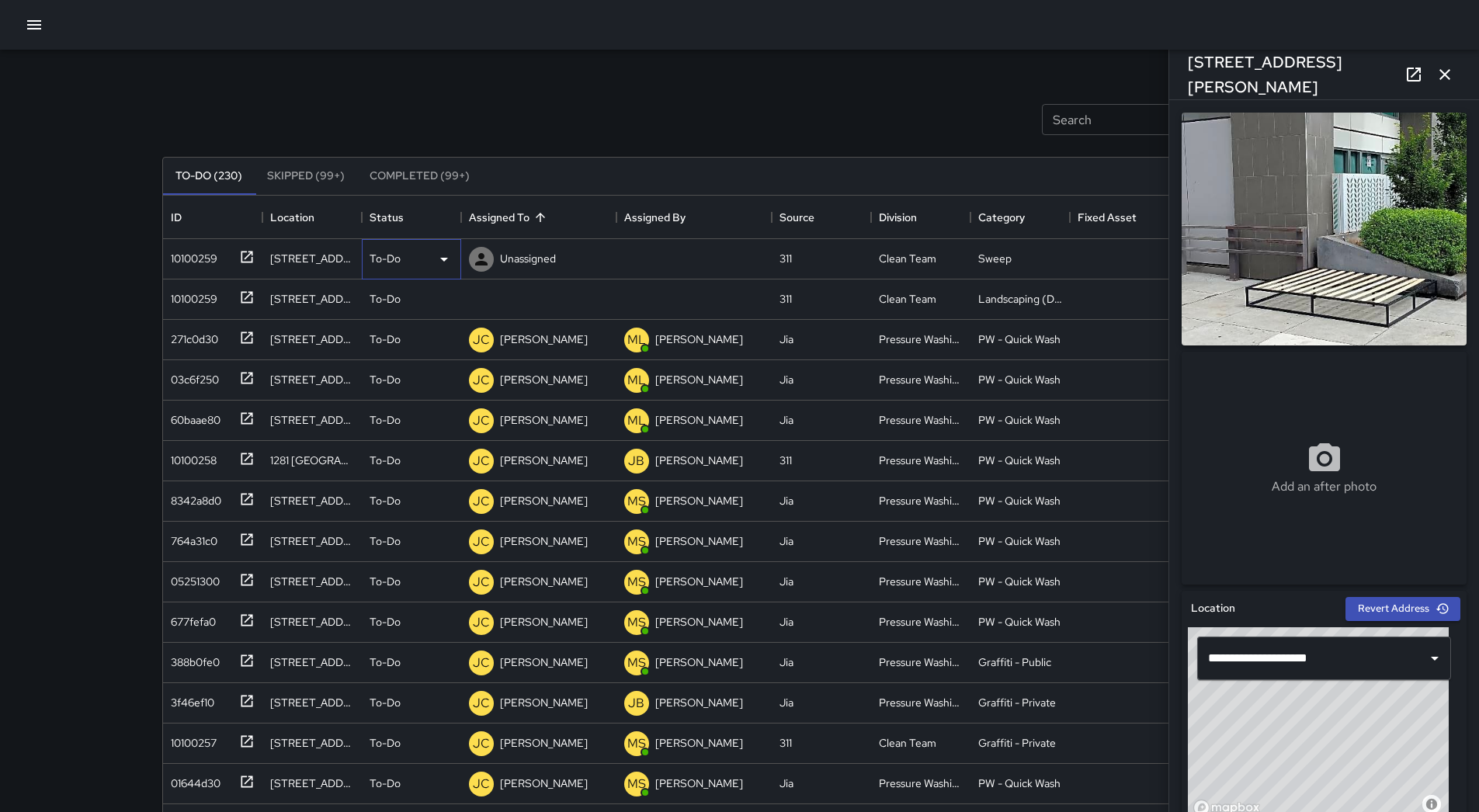
click at [453, 253] on div "To-Do" at bounding box center [412, 259] width 100 height 41
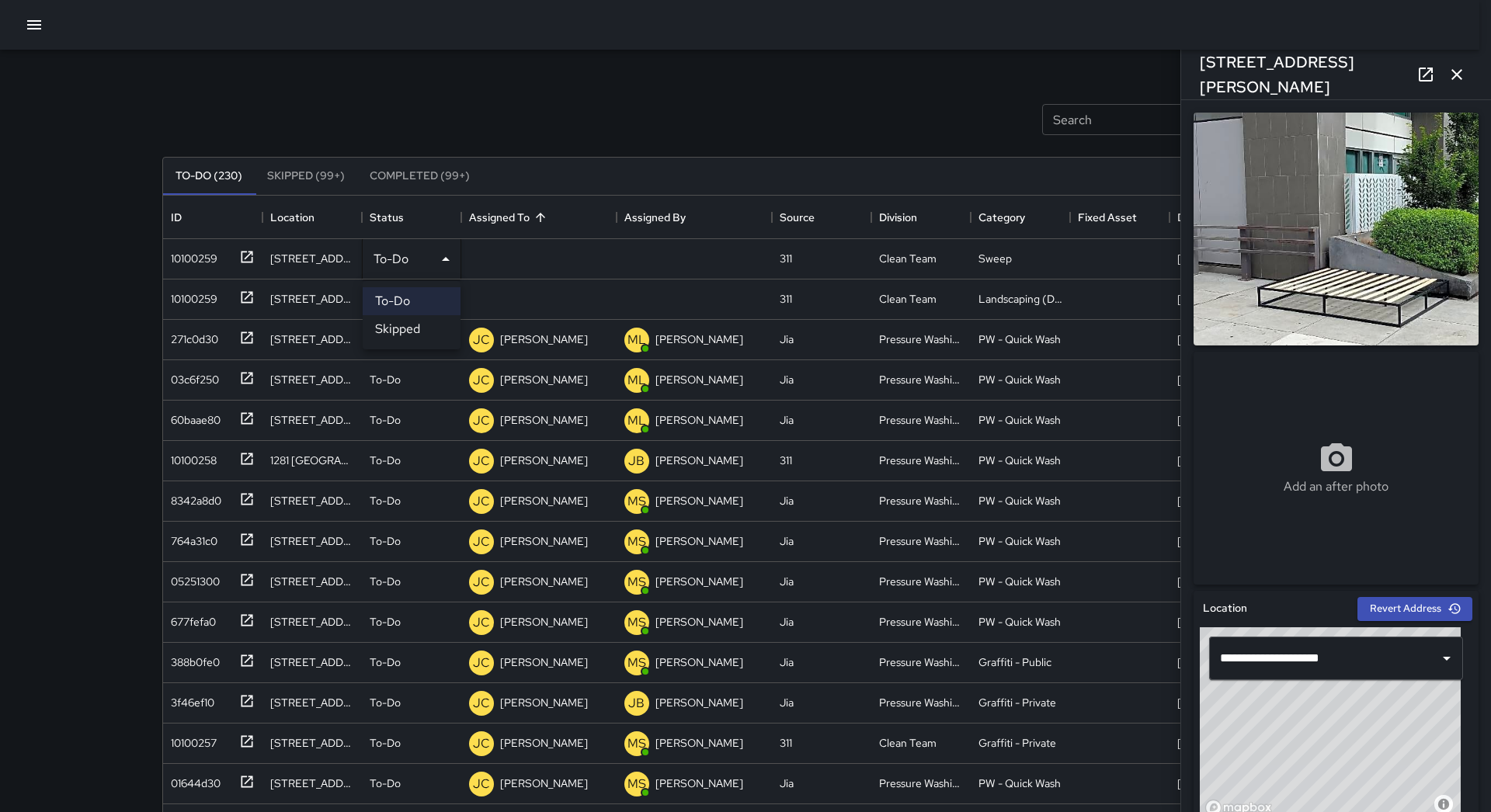
click at [436, 322] on li "Skipped" at bounding box center [411, 328] width 98 height 28
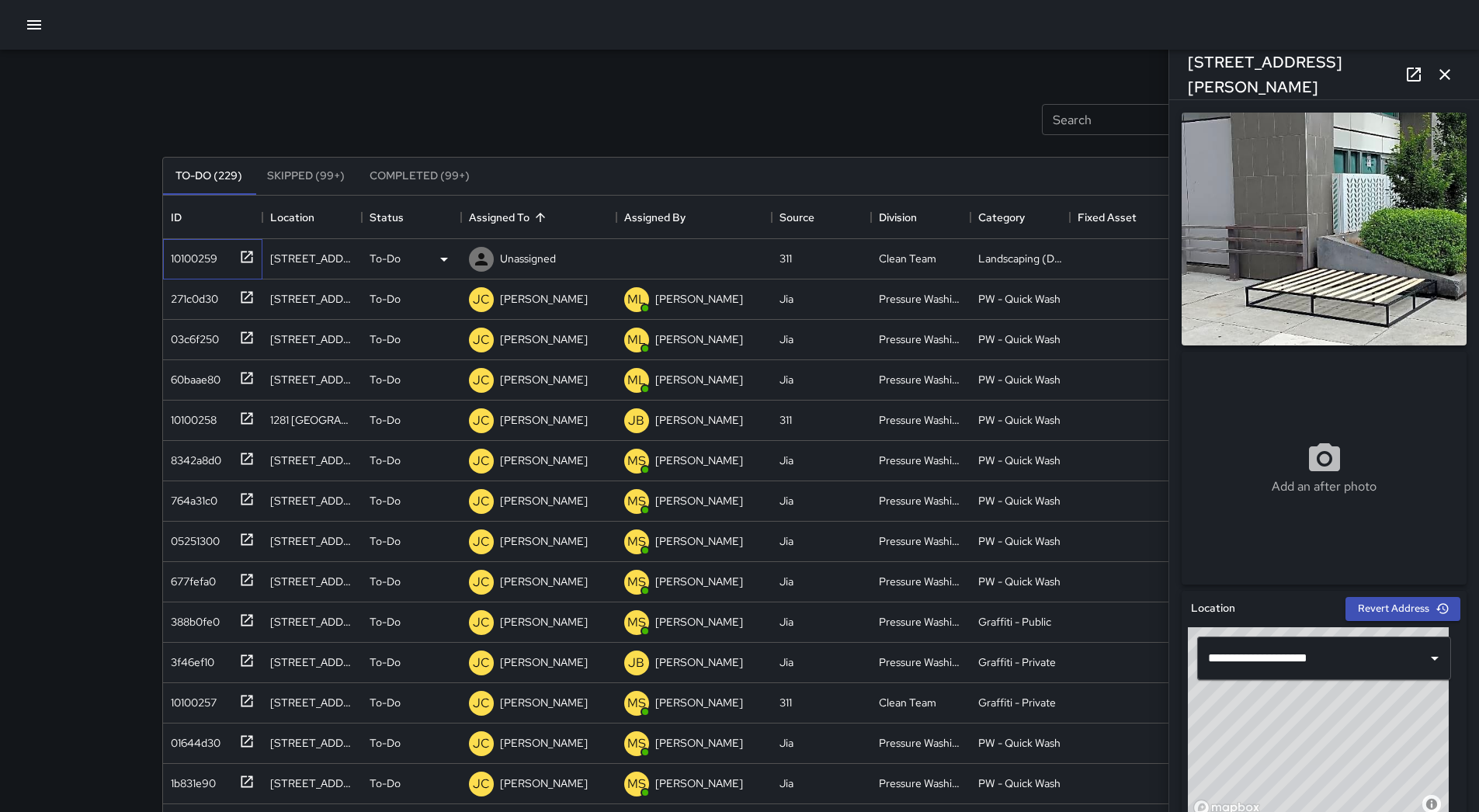
click at [210, 260] on div "10100259" at bounding box center [191, 256] width 53 height 22
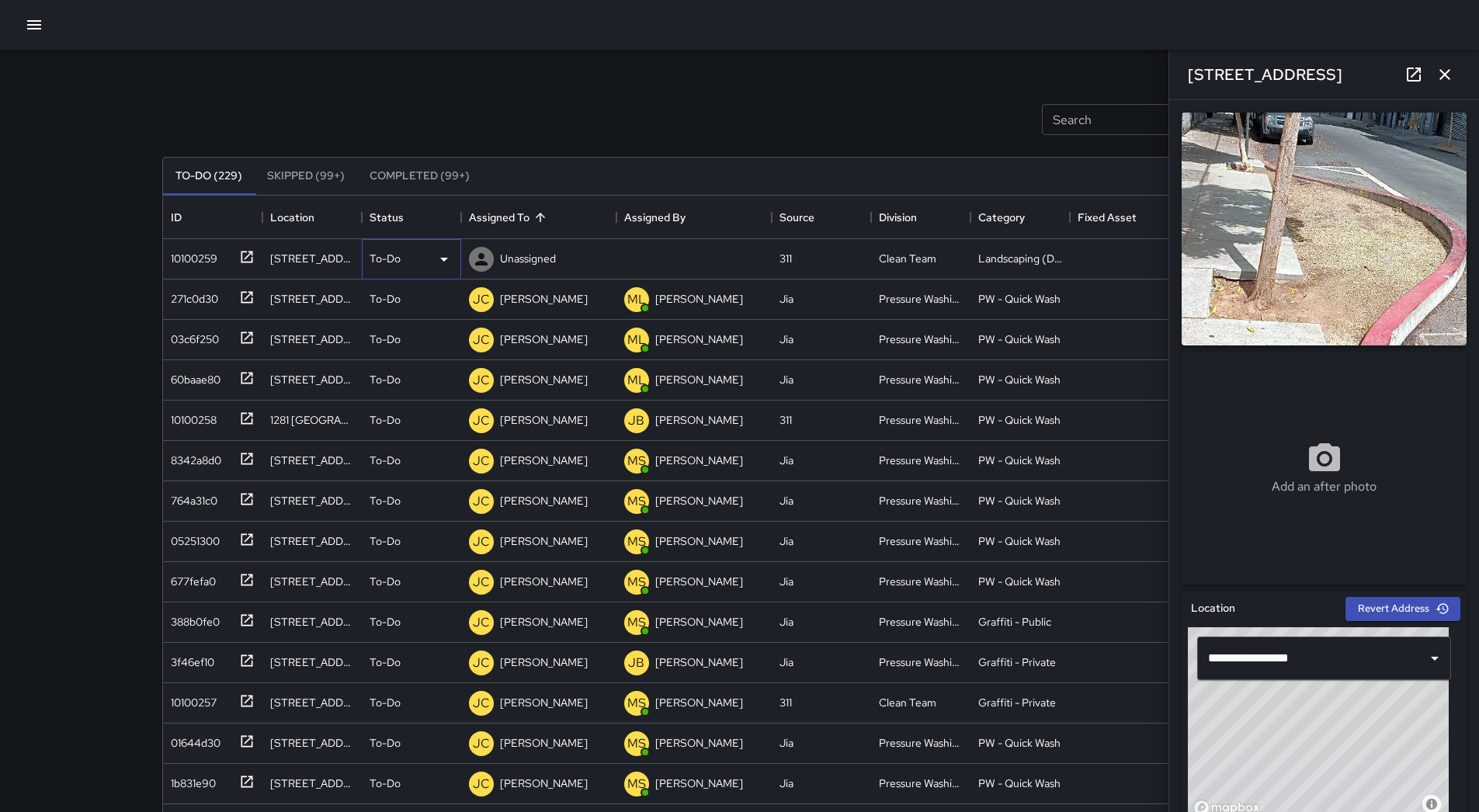
click at [444, 250] on icon at bounding box center [444, 259] width 19 height 19
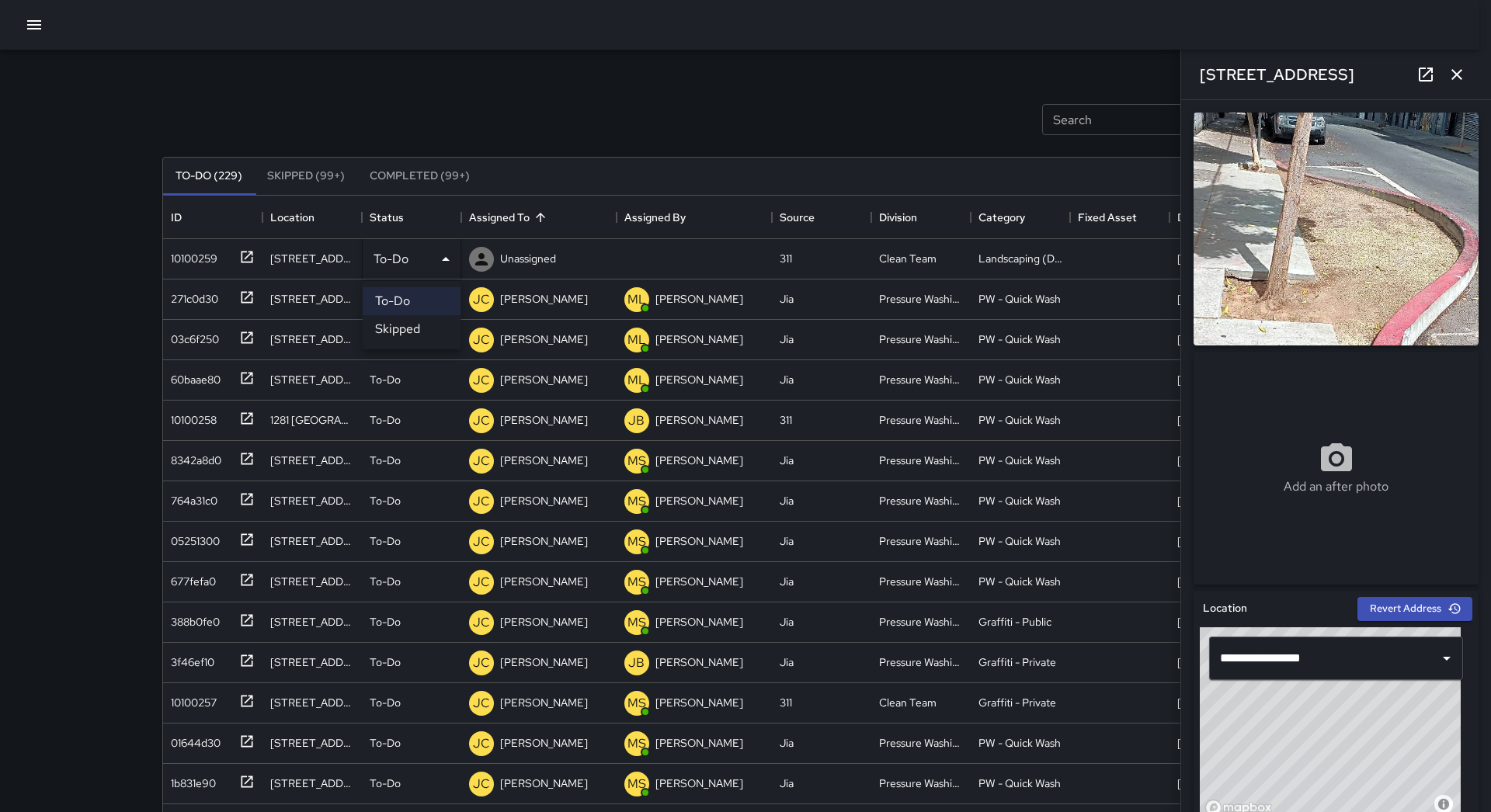
click at [432, 331] on li "Skipped" at bounding box center [411, 328] width 98 height 28
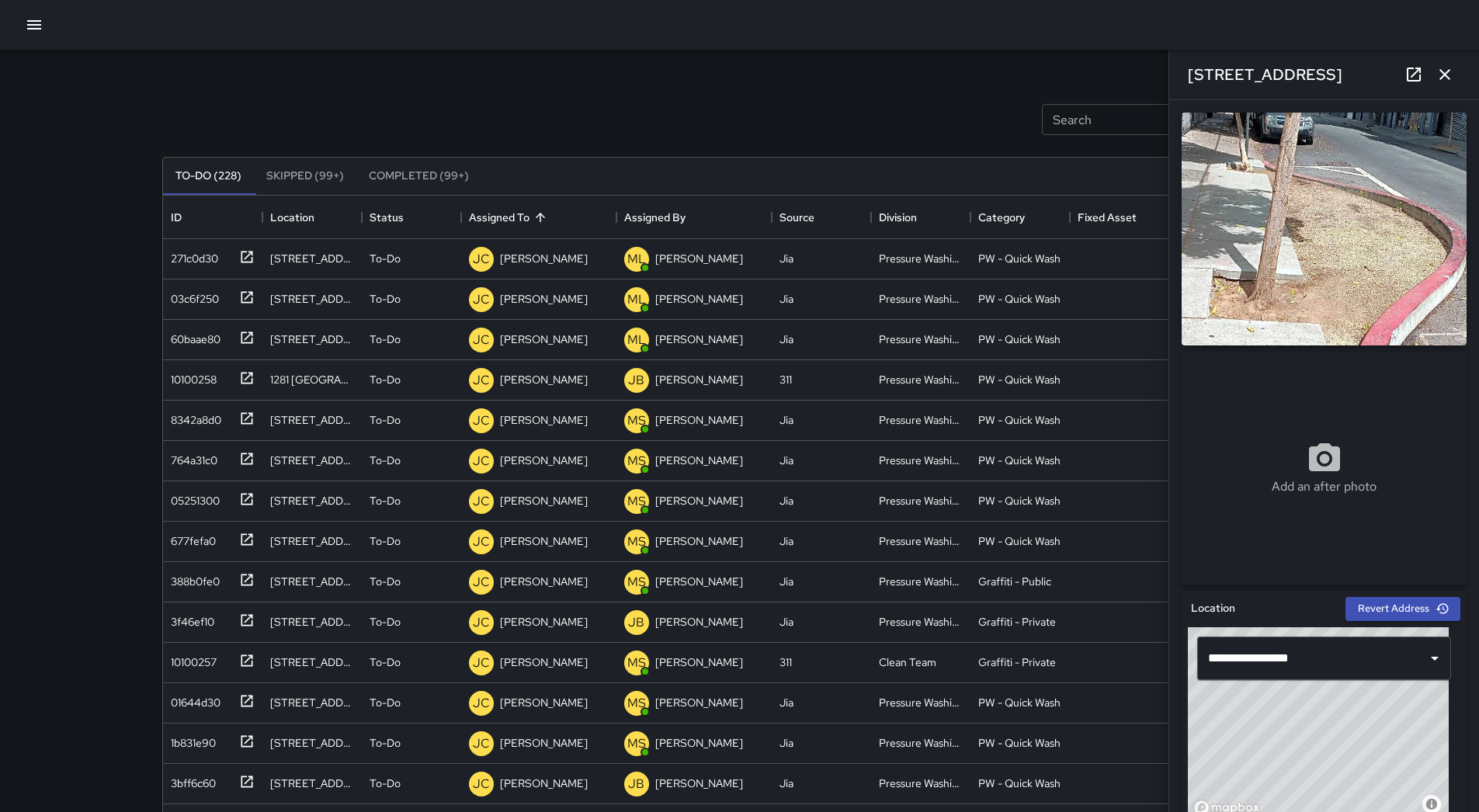
click at [24, 26] on button "button" at bounding box center [34, 24] width 31 height 31
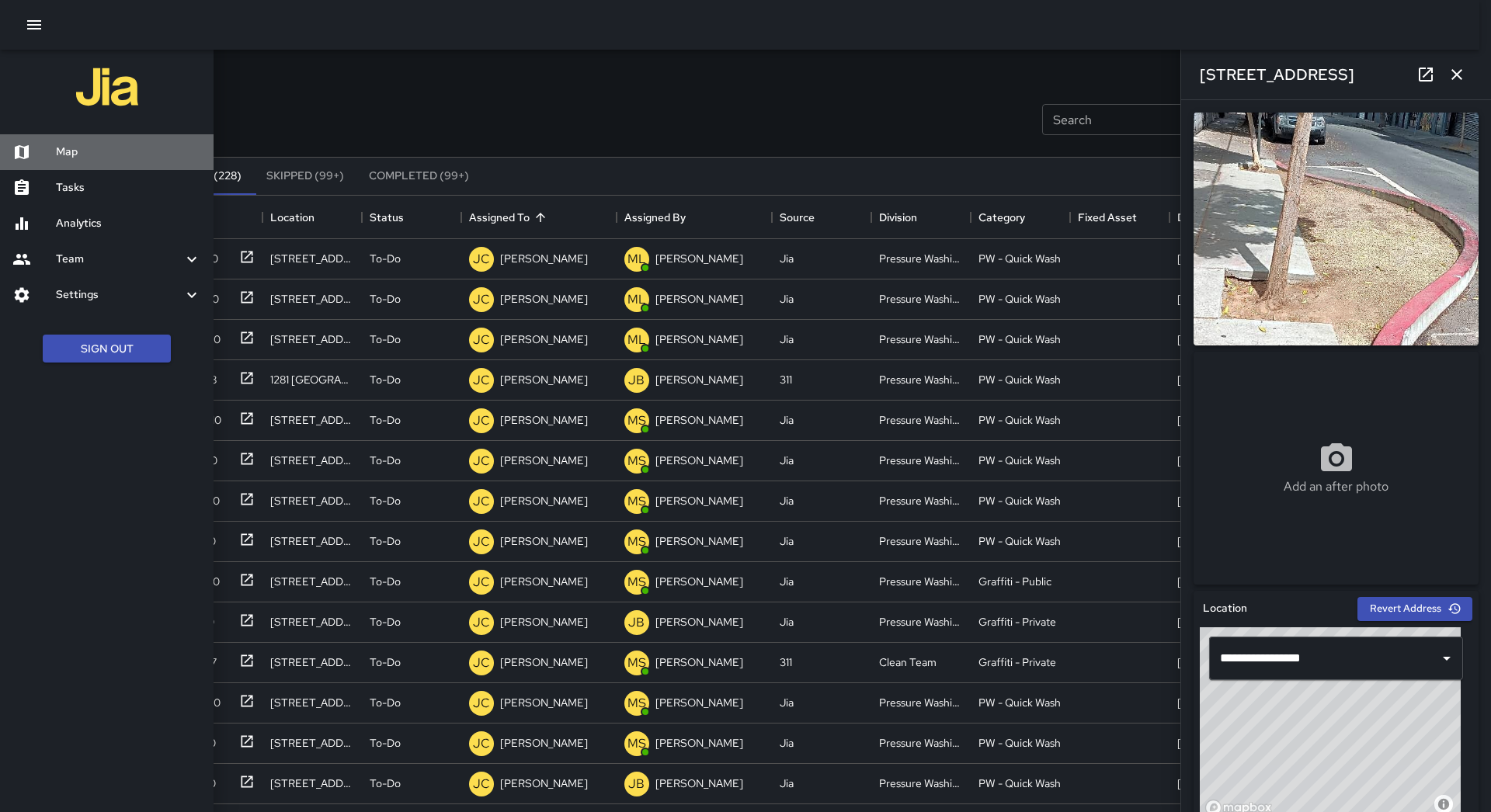
click at [88, 149] on h6 "Map" at bounding box center [128, 152] width 145 height 17
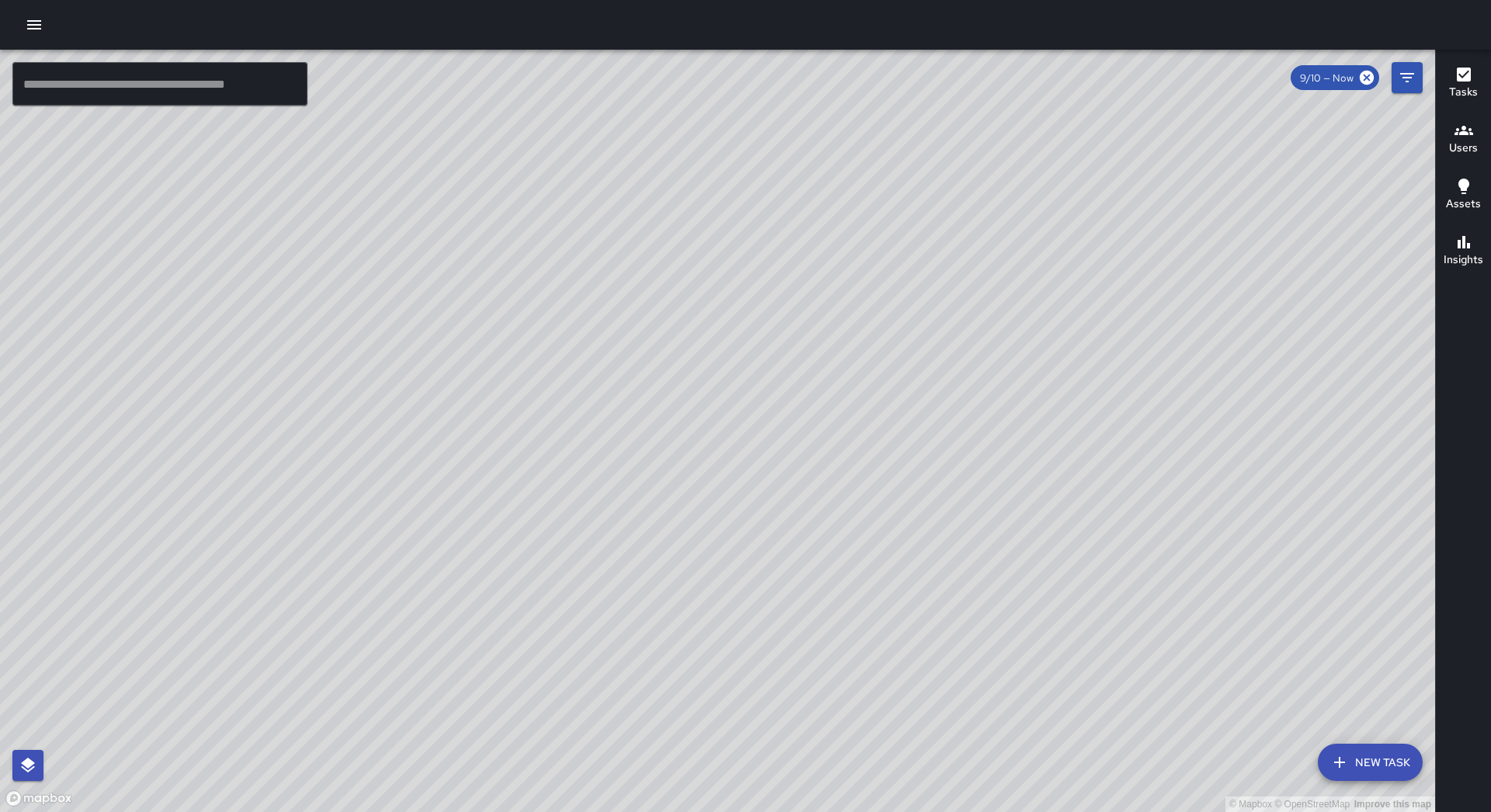
click at [37, 10] on button "button" at bounding box center [34, 24] width 31 height 31
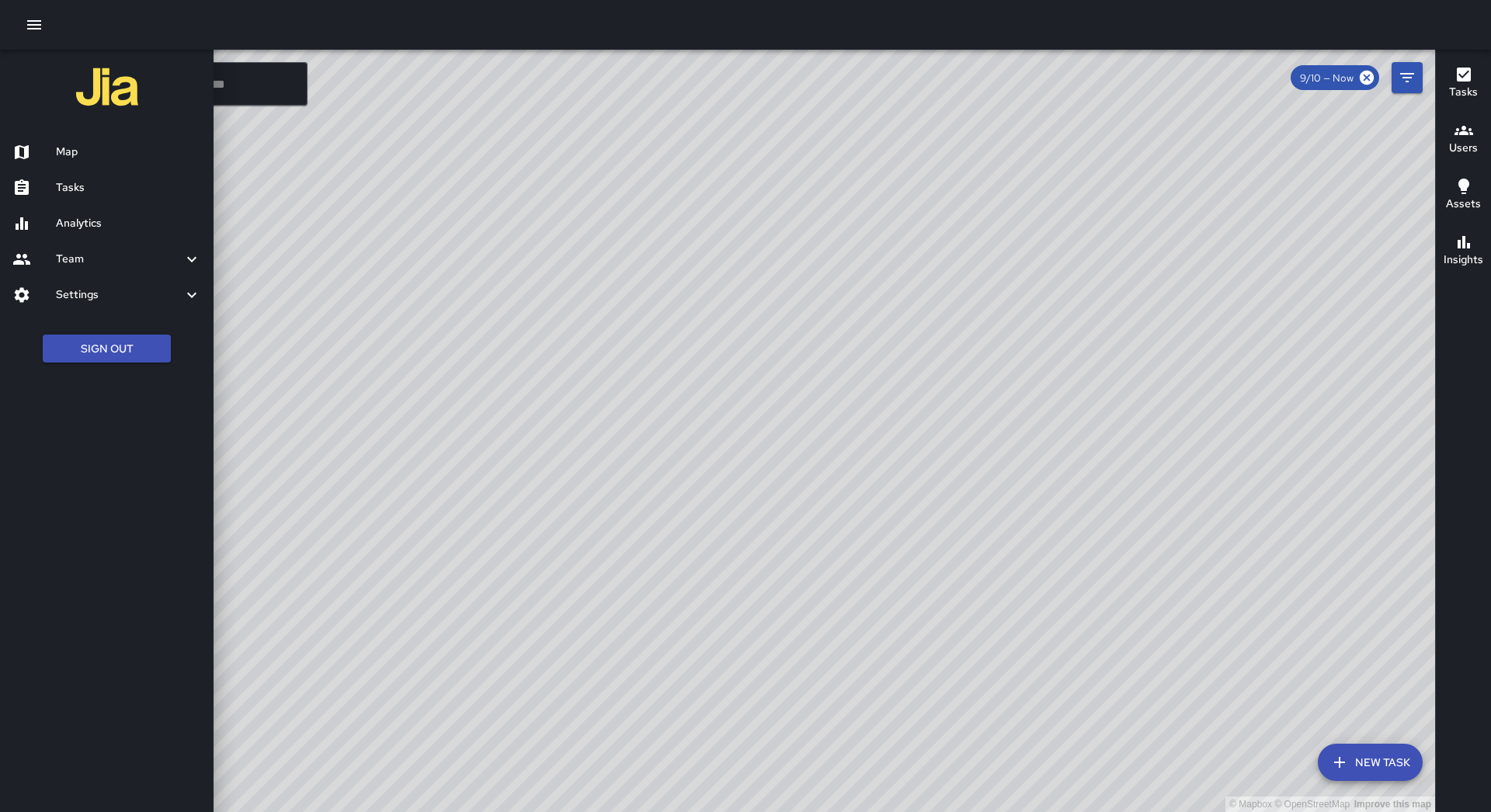
click at [97, 182] on h6 "Tasks" at bounding box center [128, 187] width 145 height 17
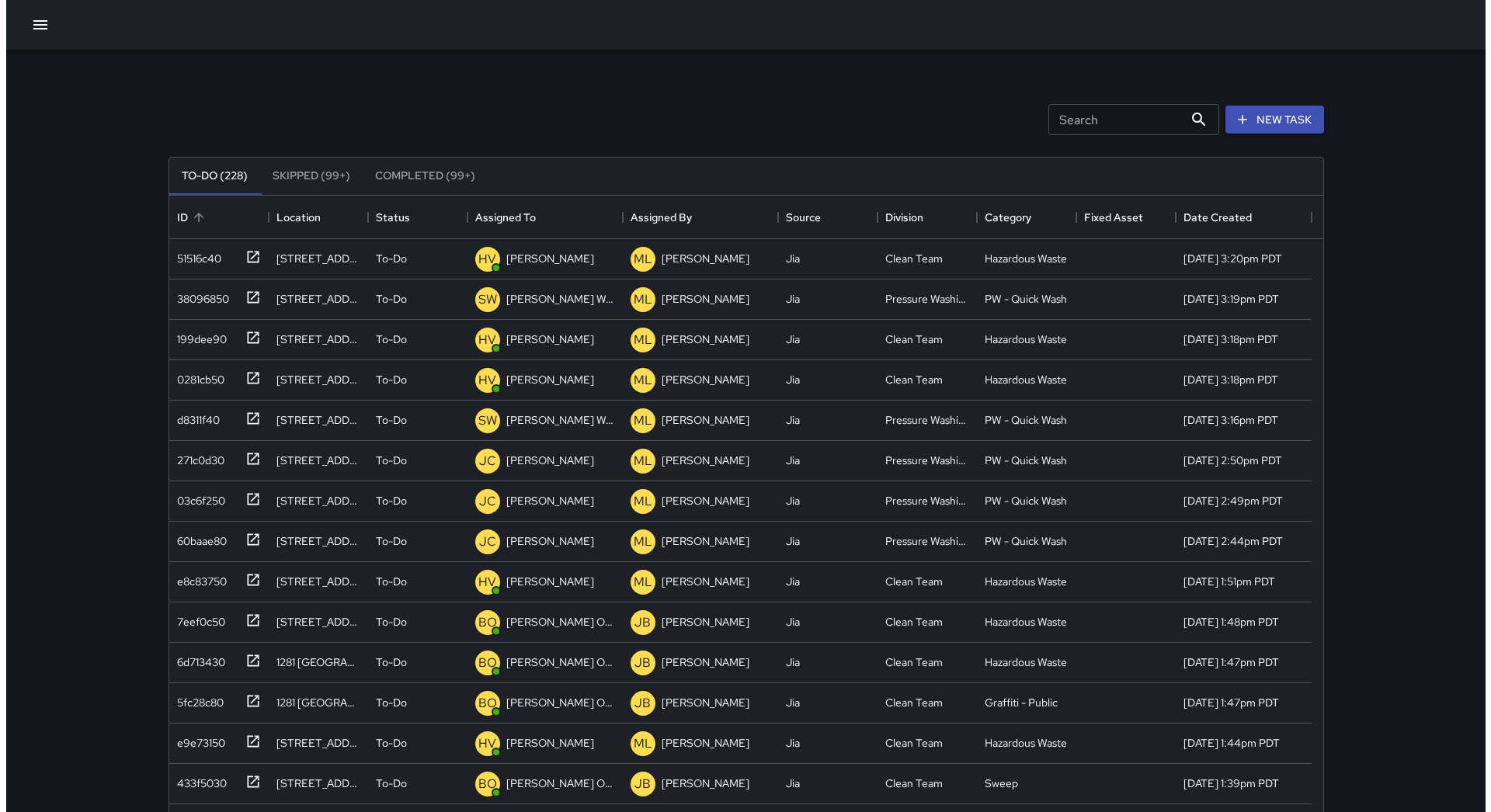
scroll to position [646, 1142]
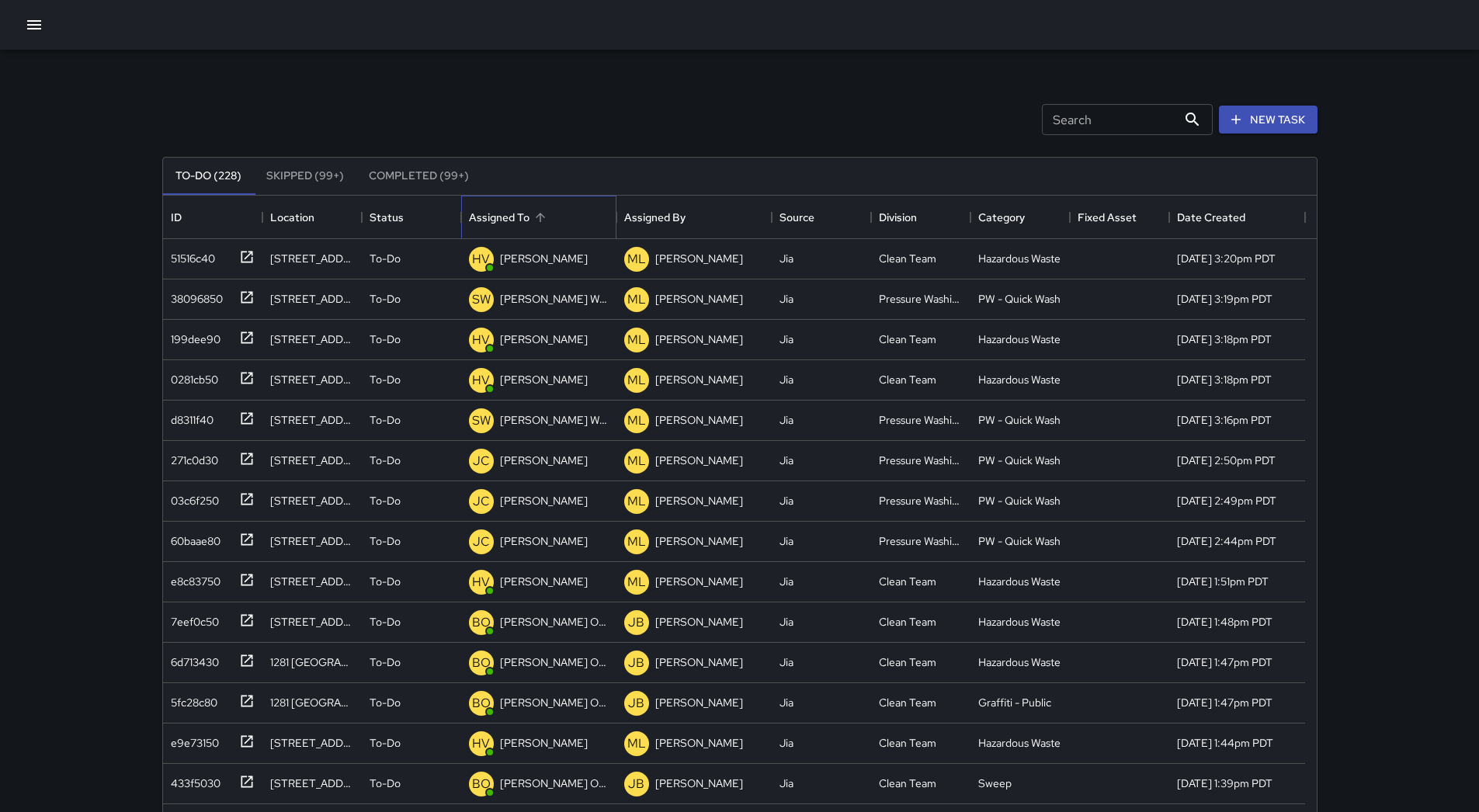
click at [585, 221] on div "Assigned To" at bounding box center [539, 218] width 140 height 44
click at [11, 44] on div at bounding box center [740, 24] width 1479 height 50
click at [24, 33] on button "button" at bounding box center [34, 24] width 31 height 31
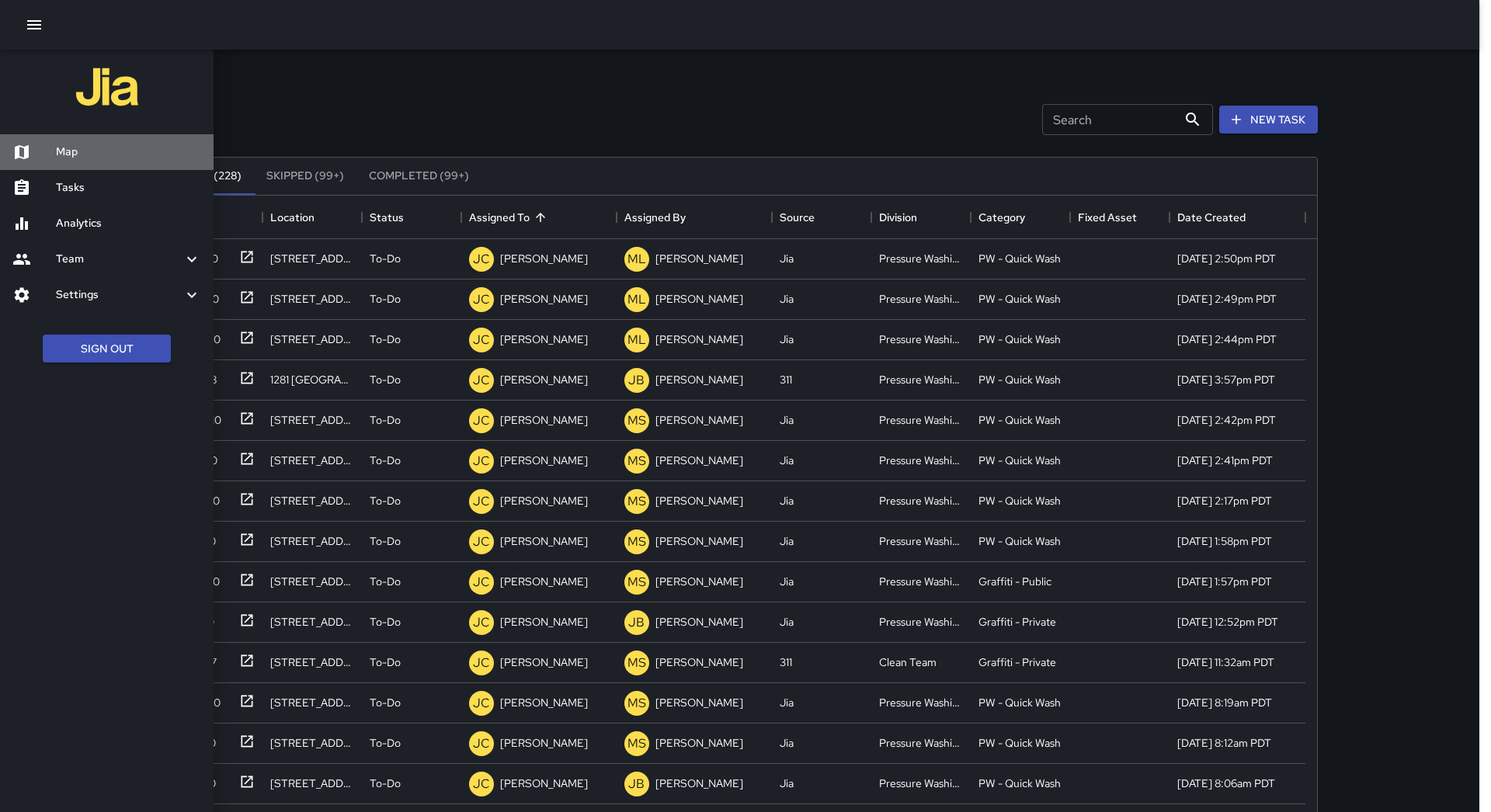
click at [67, 140] on div "Map" at bounding box center [106, 152] width 214 height 35
